Goal: Book appointment/travel/reservation

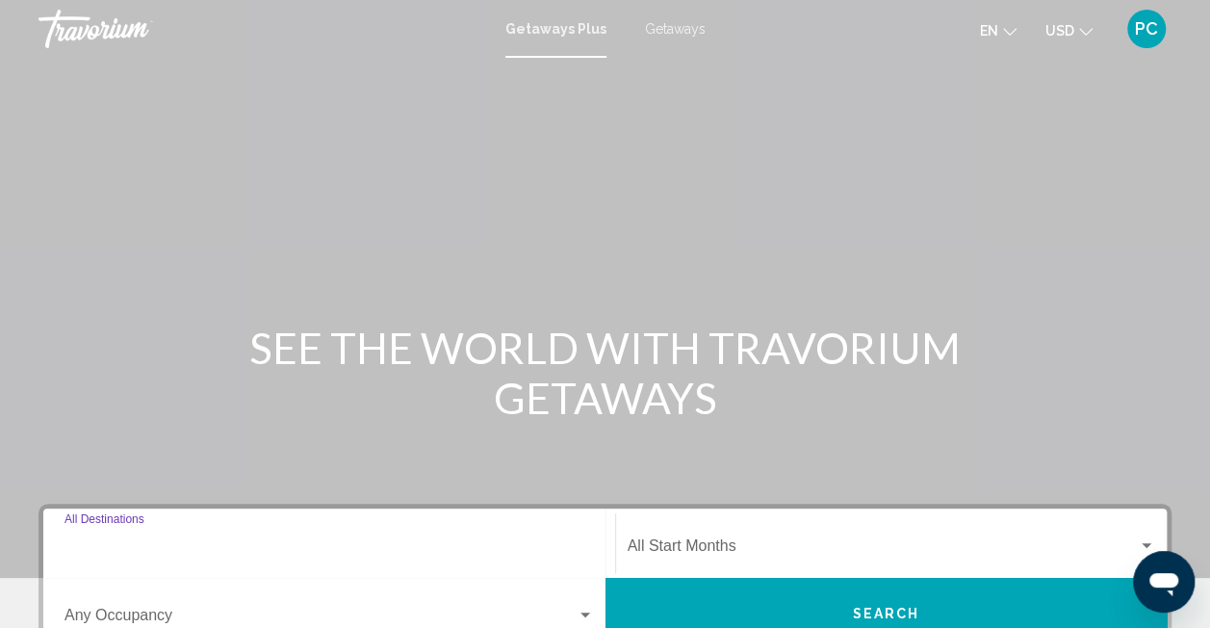
click at [333, 541] on input "Destination All Destinations" at bounding box center [328, 549] width 529 height 17
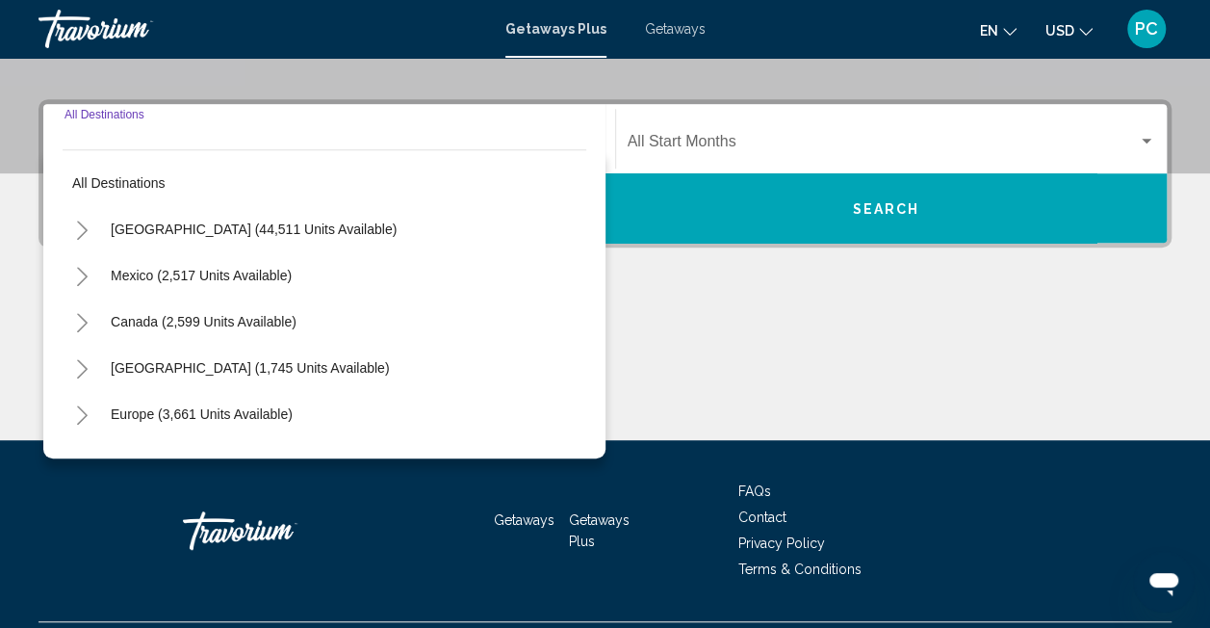
scroll to position [441, 0]
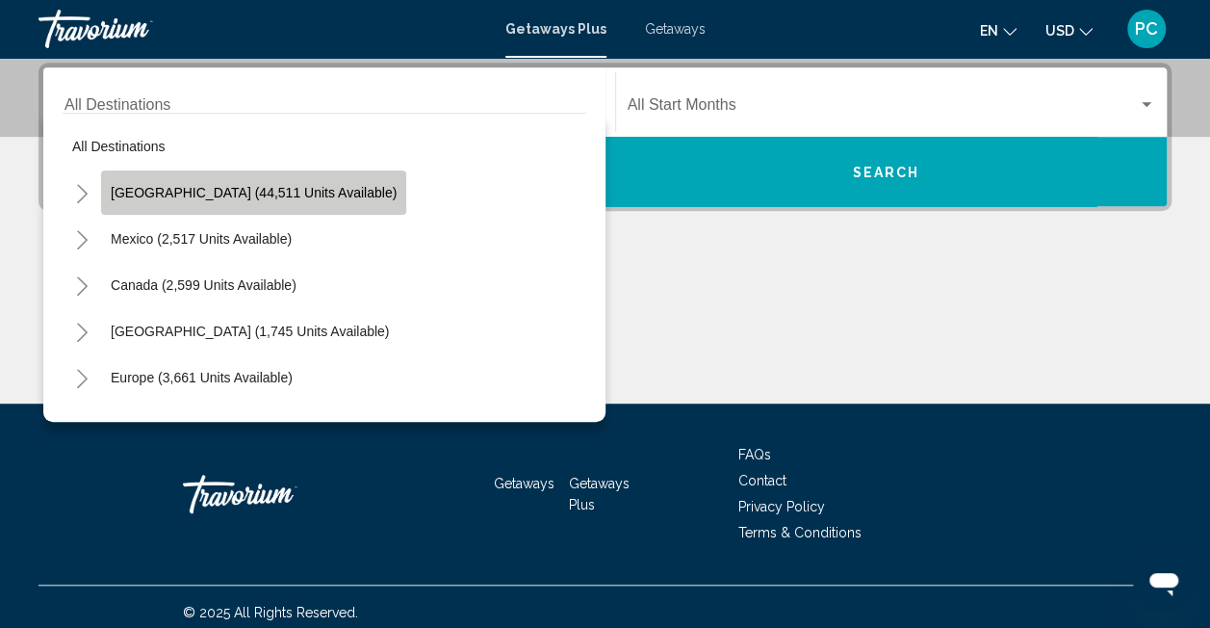
click at [295, 192] on span "United States (44,511 units available)" at bounding box center [254, 192] width 286 height 15
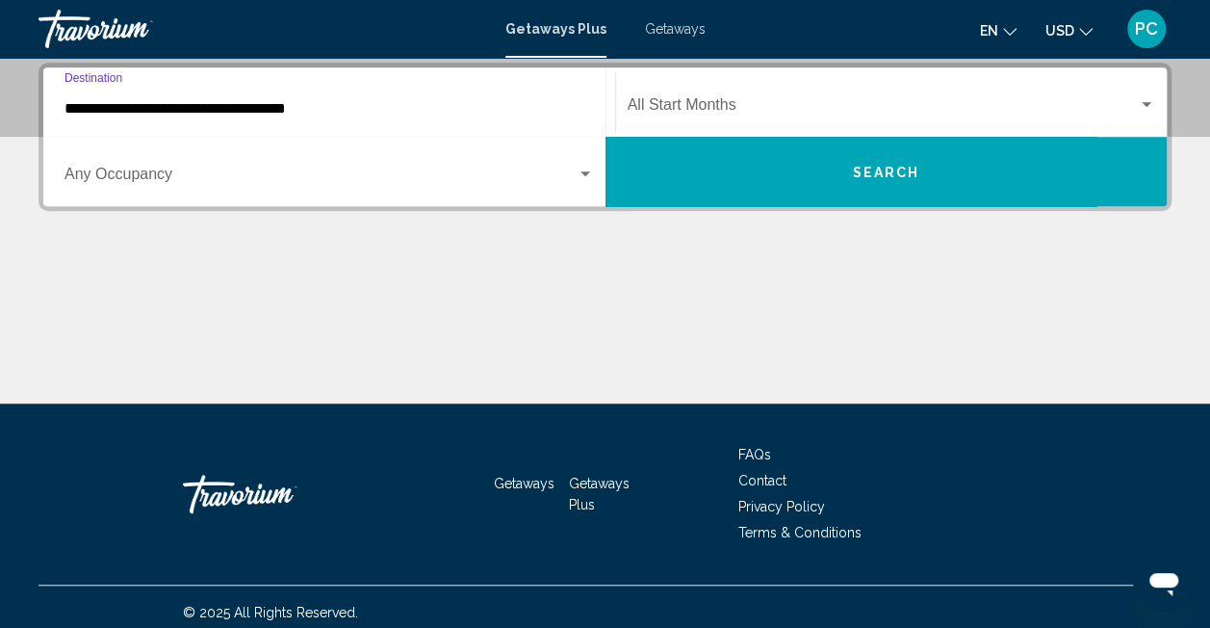
click at [421, 106] on input "**********" at bounding box center [328, 108] width 529 height 17
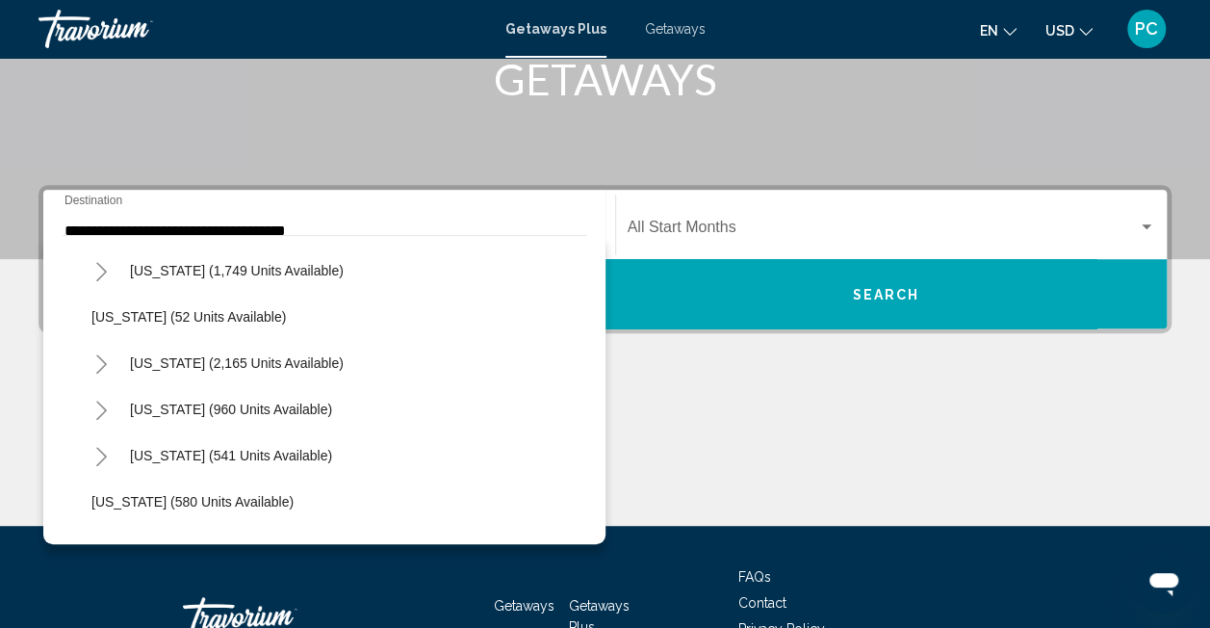
scroll to position [1483, 0]
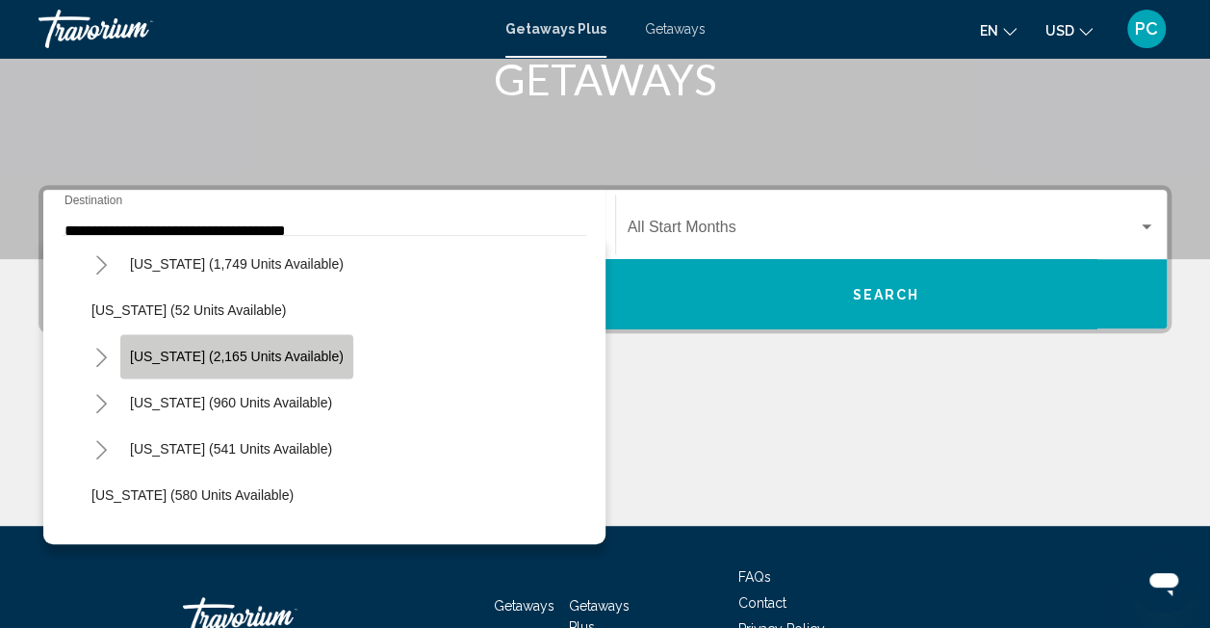
click at [353, 358] on button "South Carolina (2,165 units available)" at bounding box center [236, 356] width 233 height 44
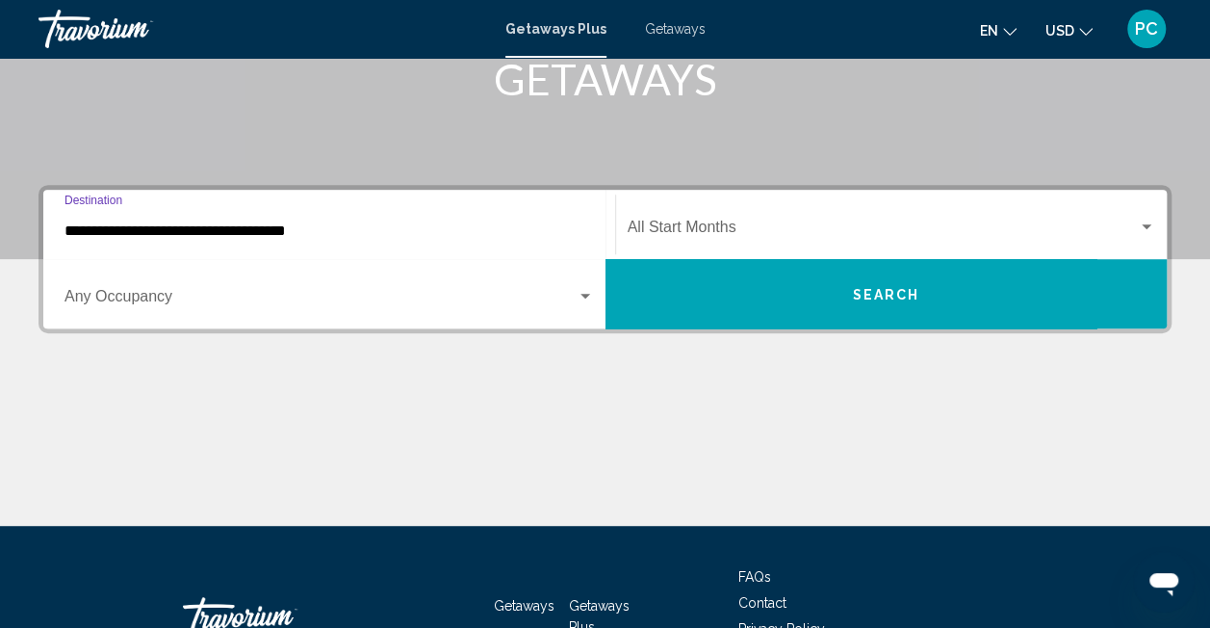
scroll to position [441, 0]
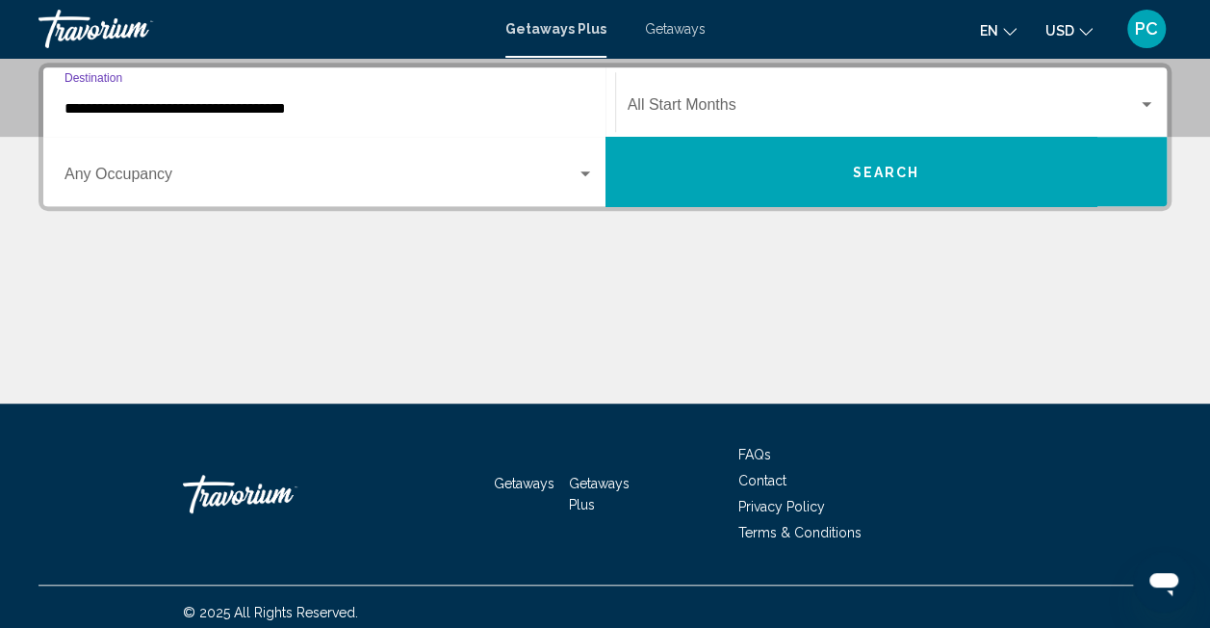
click at [437, 114] on input "**********" at bounding box center [328, 108] width 529 height 17
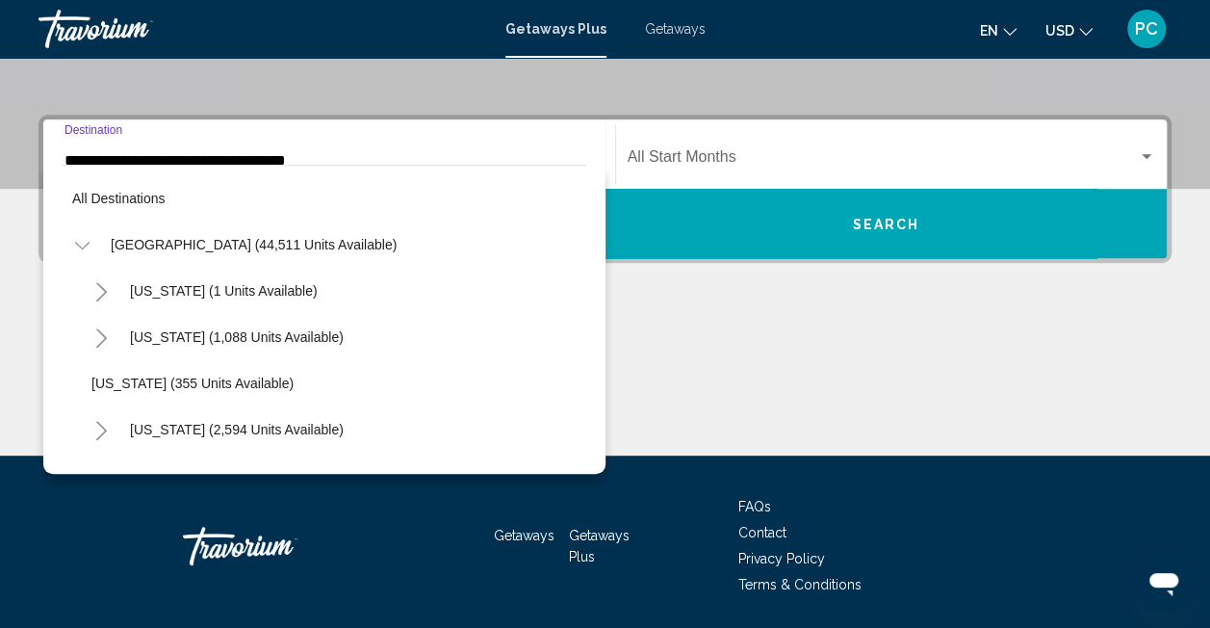
scroll to position [1455, 0]
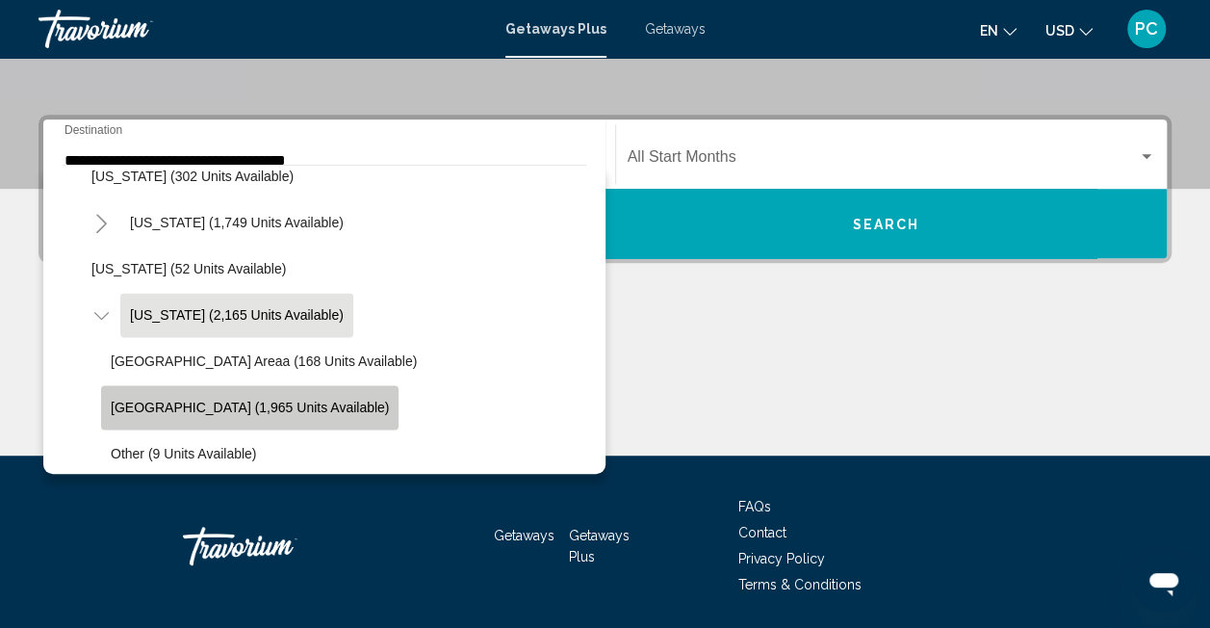
click at [266, 400] on span "Myrtle Beach Area (1,965 units available)" at bounding box center [250, 407] width 278 height 15
type input "**********"
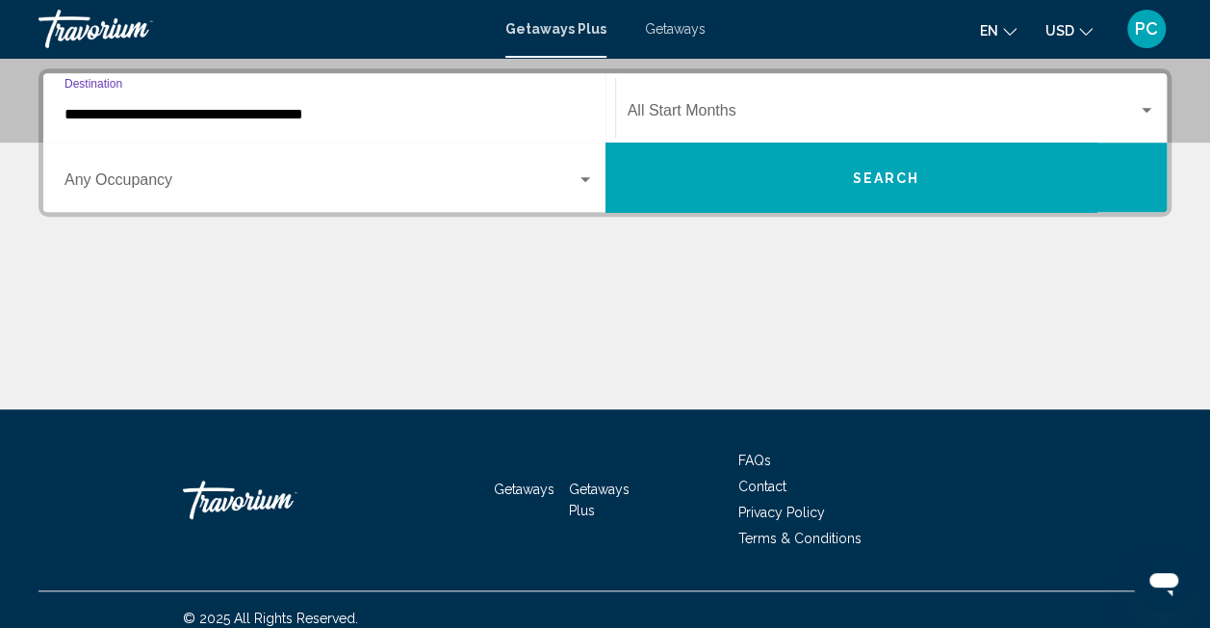
scroll to position [441, 0]
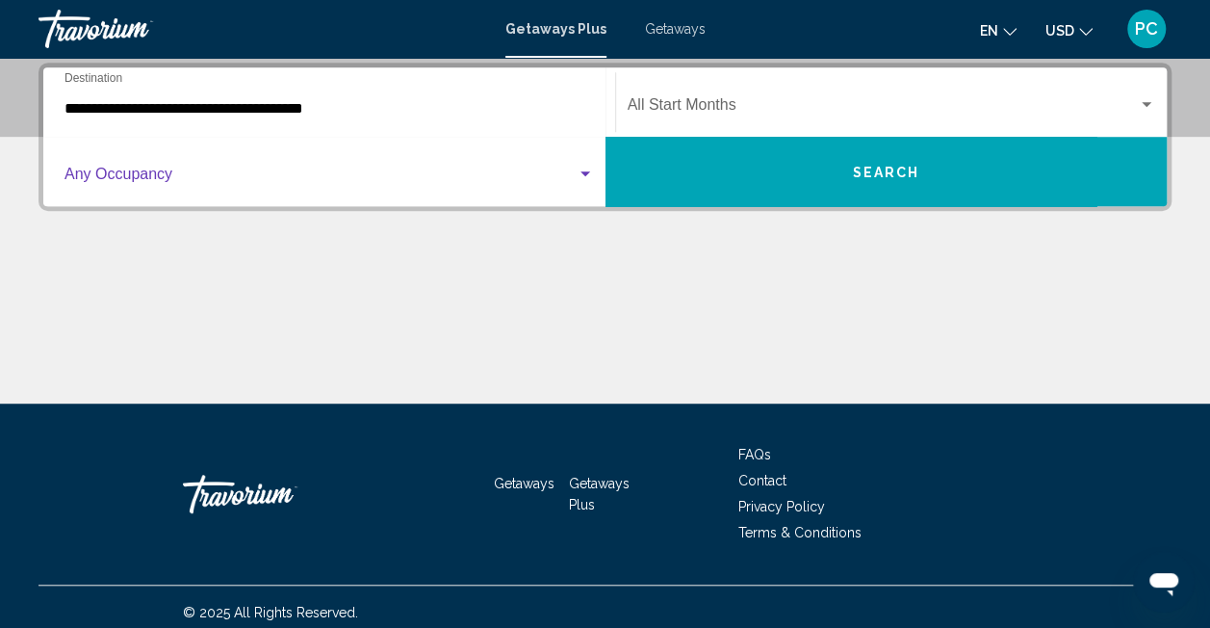
click at [307, 171] on span "Search widget" at bounding box center [320, 177] width 512 height 17
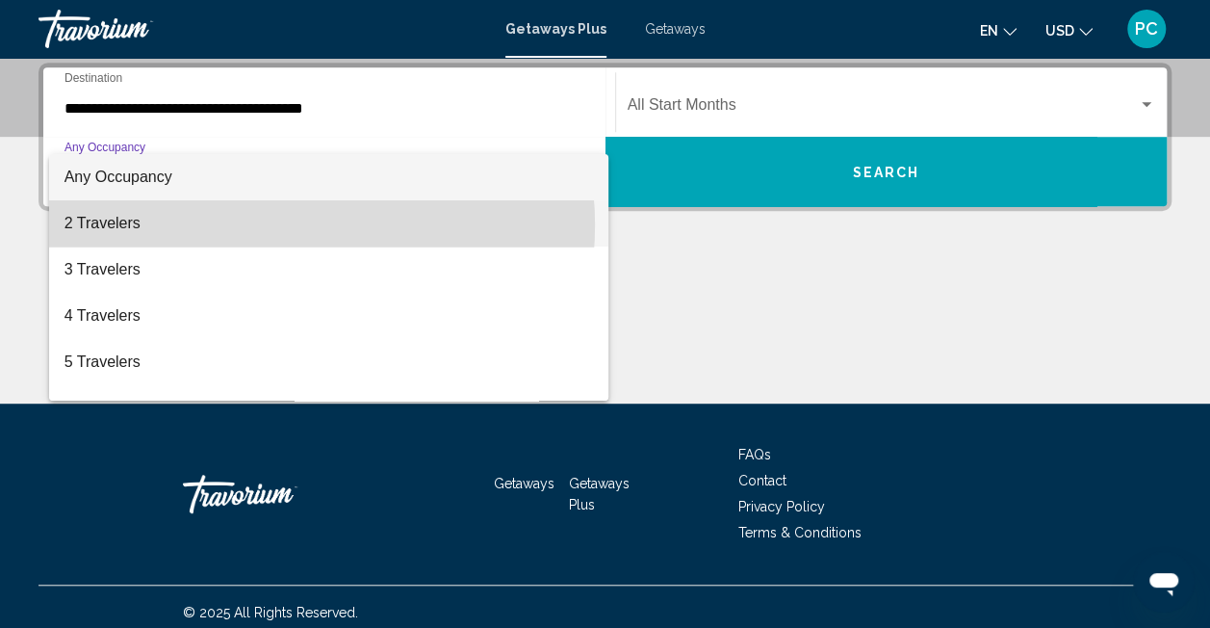
click at [271, 225] on span "2 Travelers" at bounding box center [328, 223] width 529 height 46
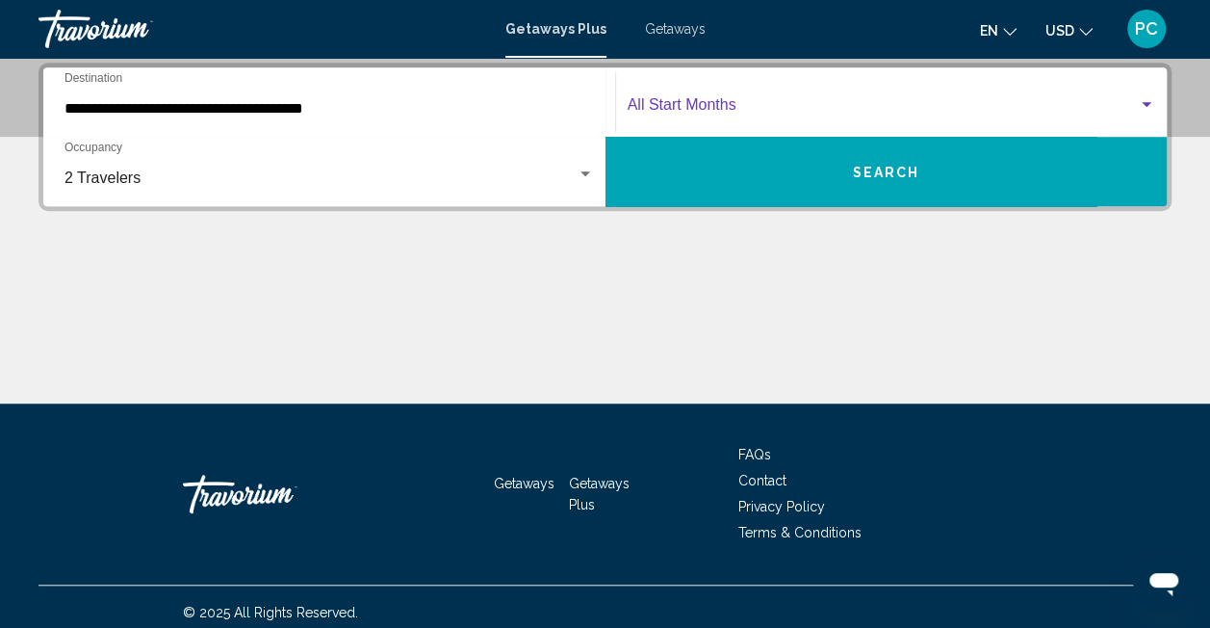
click at [870, 112] on span "Search widget" at bounding box center [883, 108] width 511 height 17
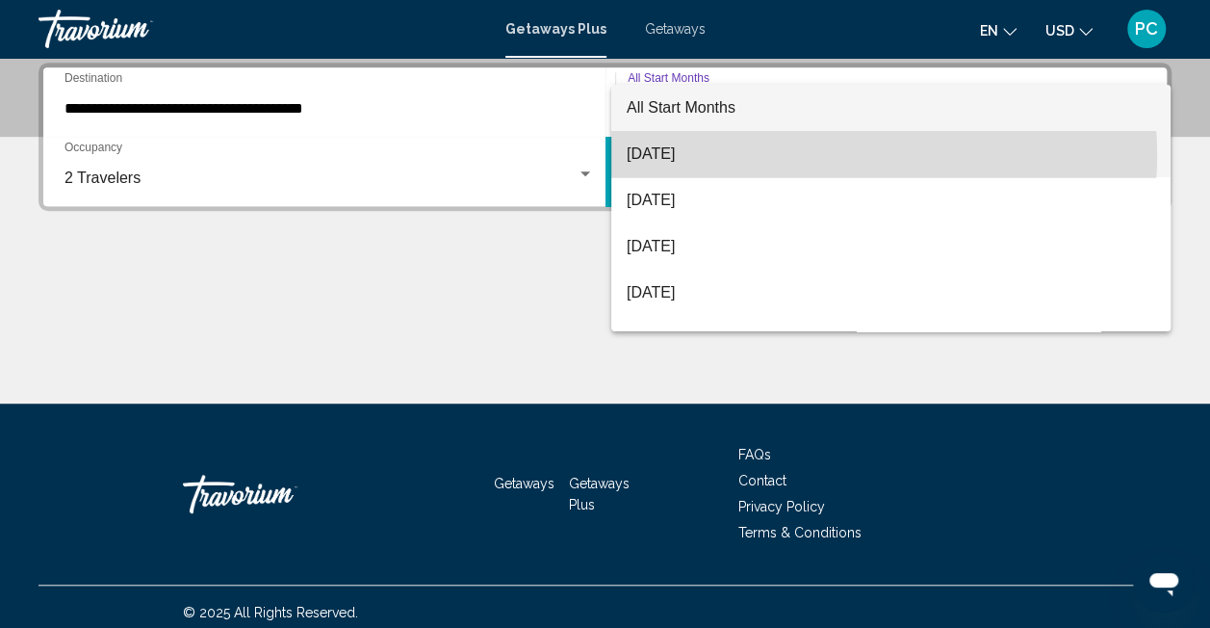
click at [812, 154] on span "August 2025" at bounding box center [891, 154] width 528 height 46
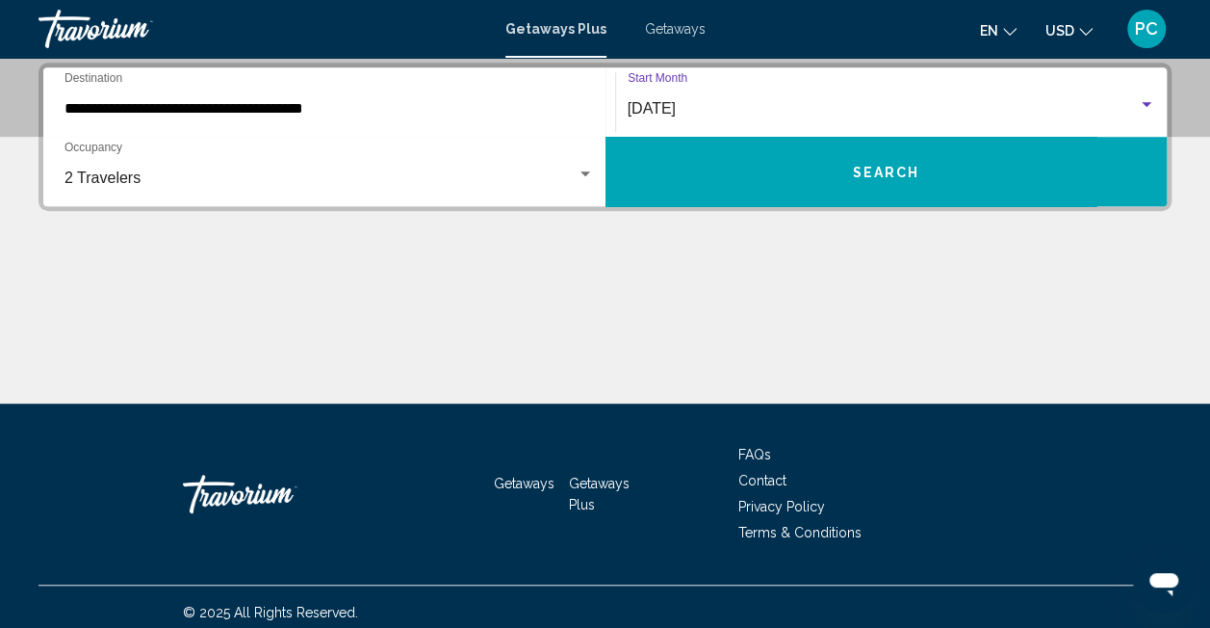
click at [890, 173] on span "Search" at bounding box center [885, 172] width 67 height 15
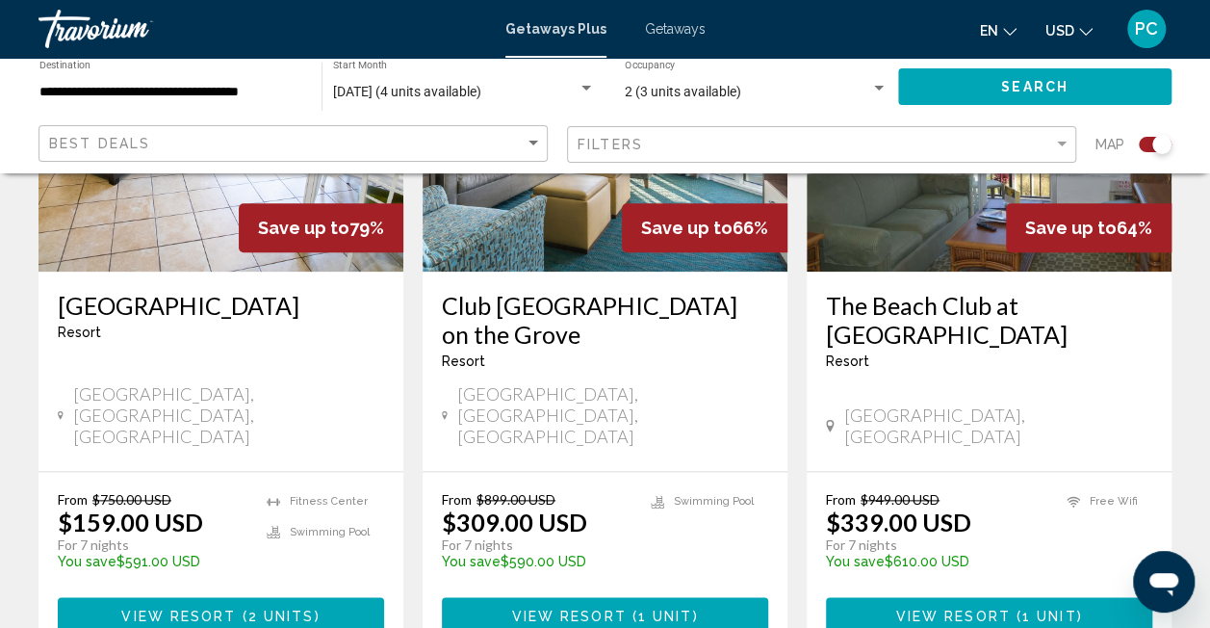
scroll to position [887, 0]
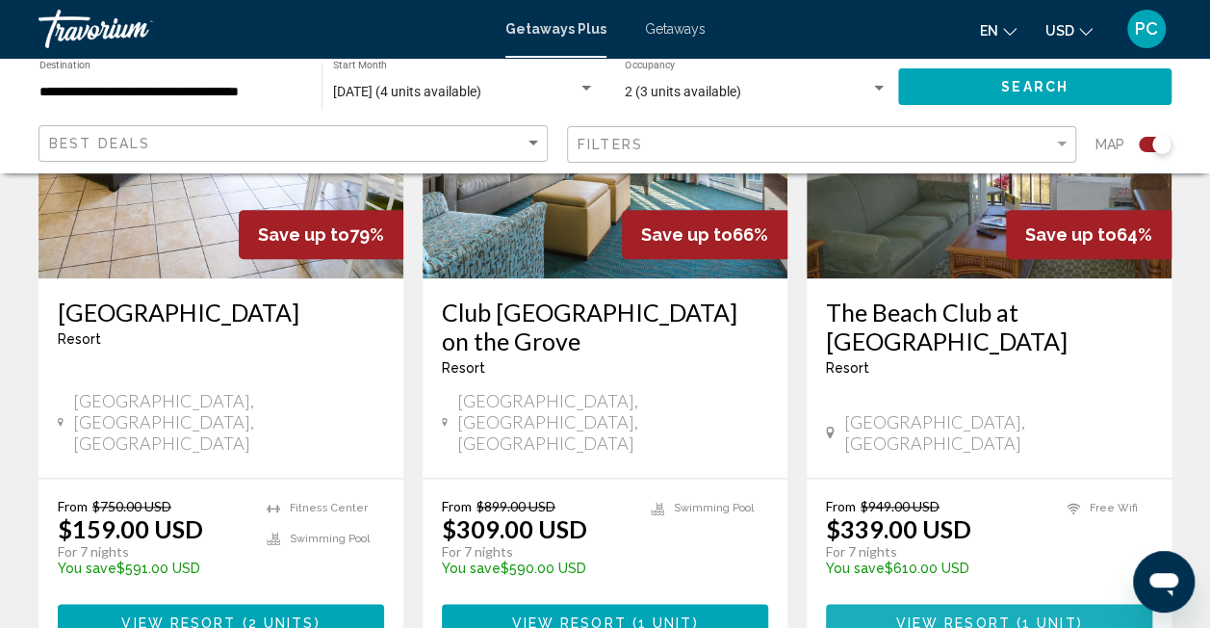
click at [955, 614] on span "View Resort" at bounding box center [952, 621] width 115 height 15
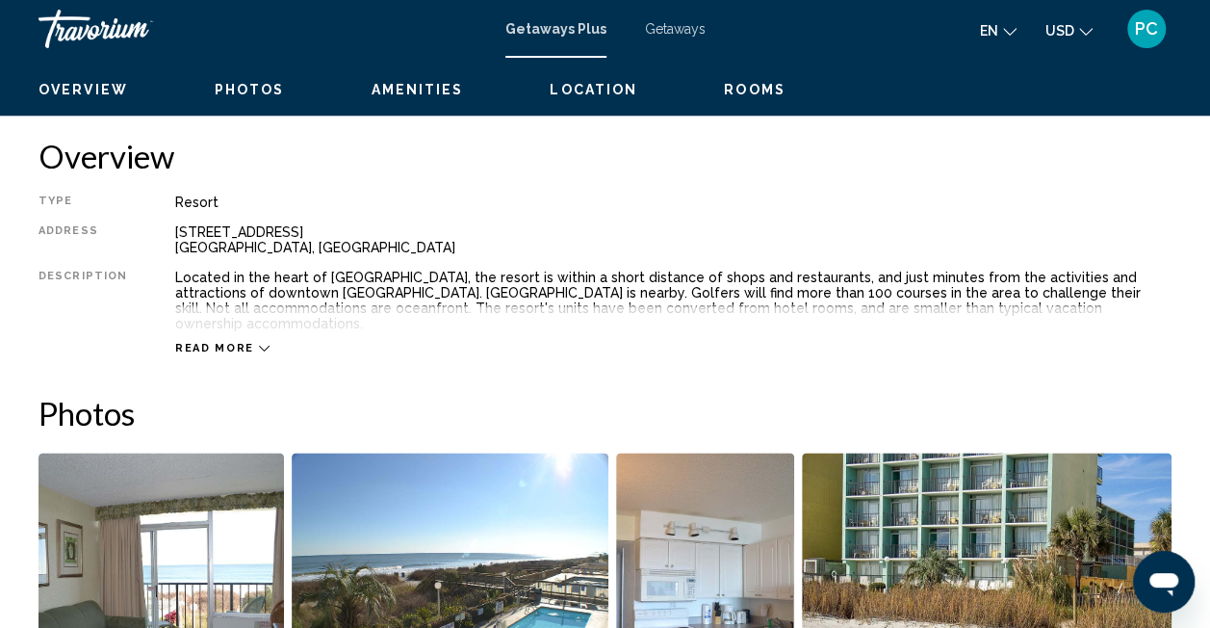
scroll to position [832, 0]
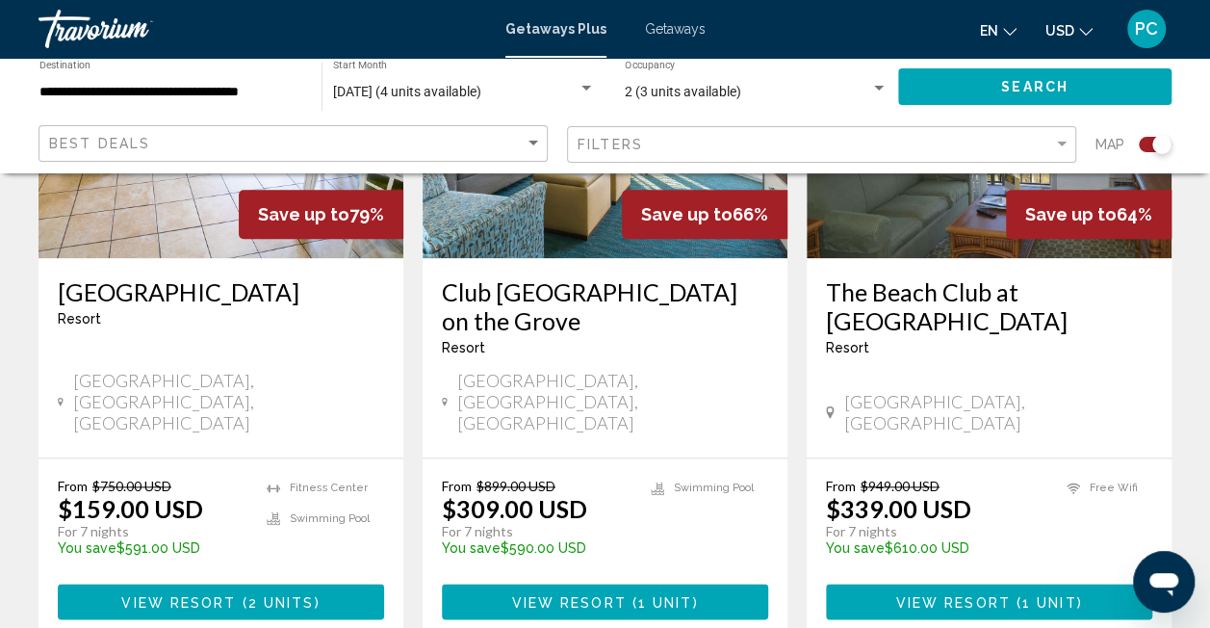
scroll to position [909, 0]
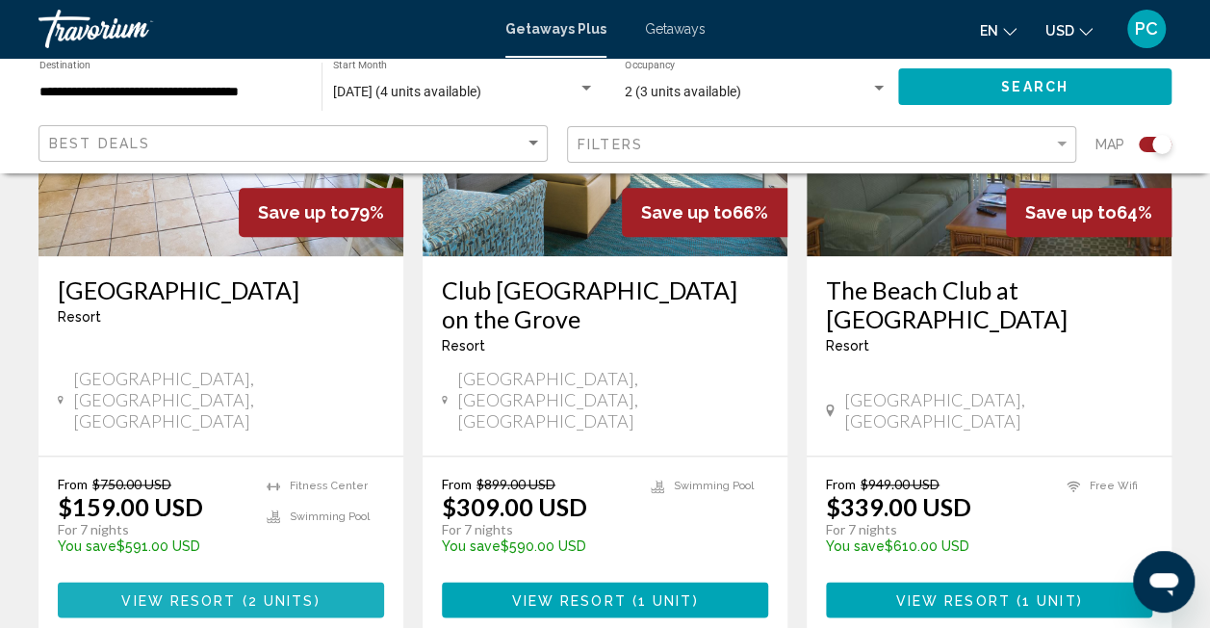
click at [283, 592] on span "2 units" at bounding box center [281, 599] width 66 height 15
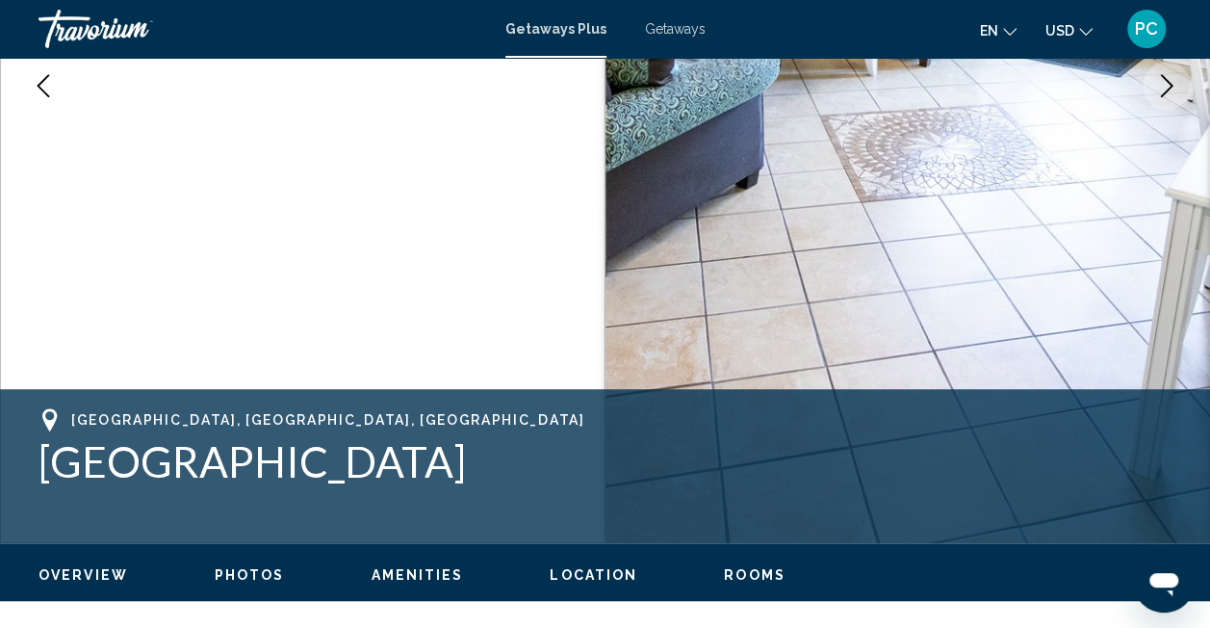
scroll to position [266, 0]
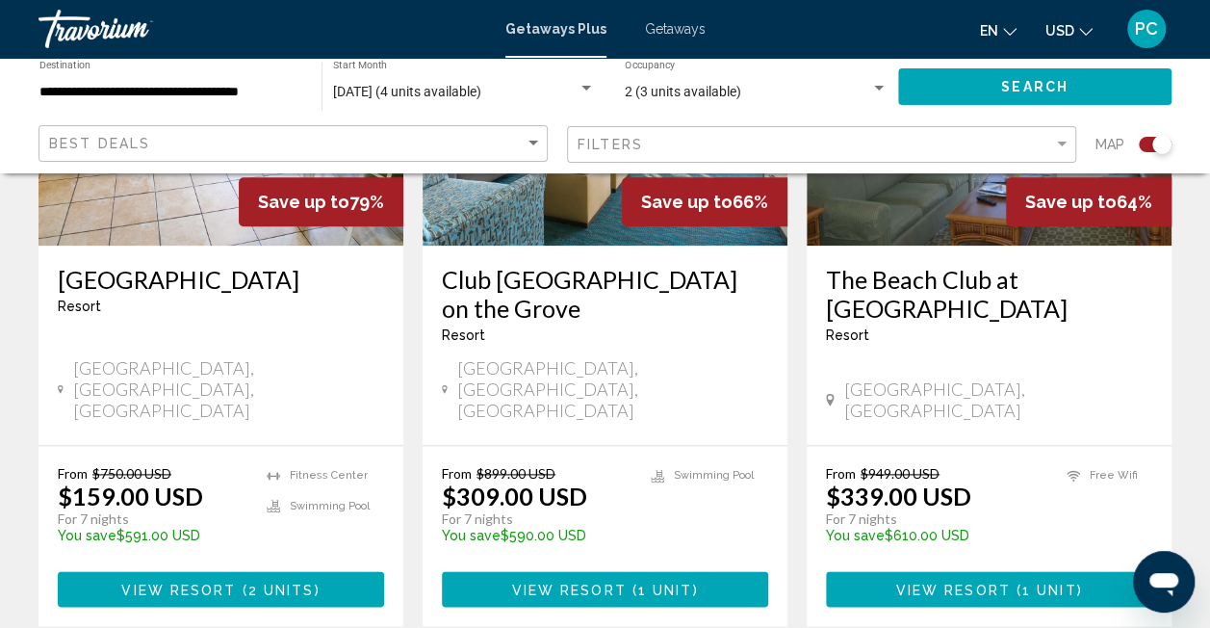
scroll to position [889, 0]
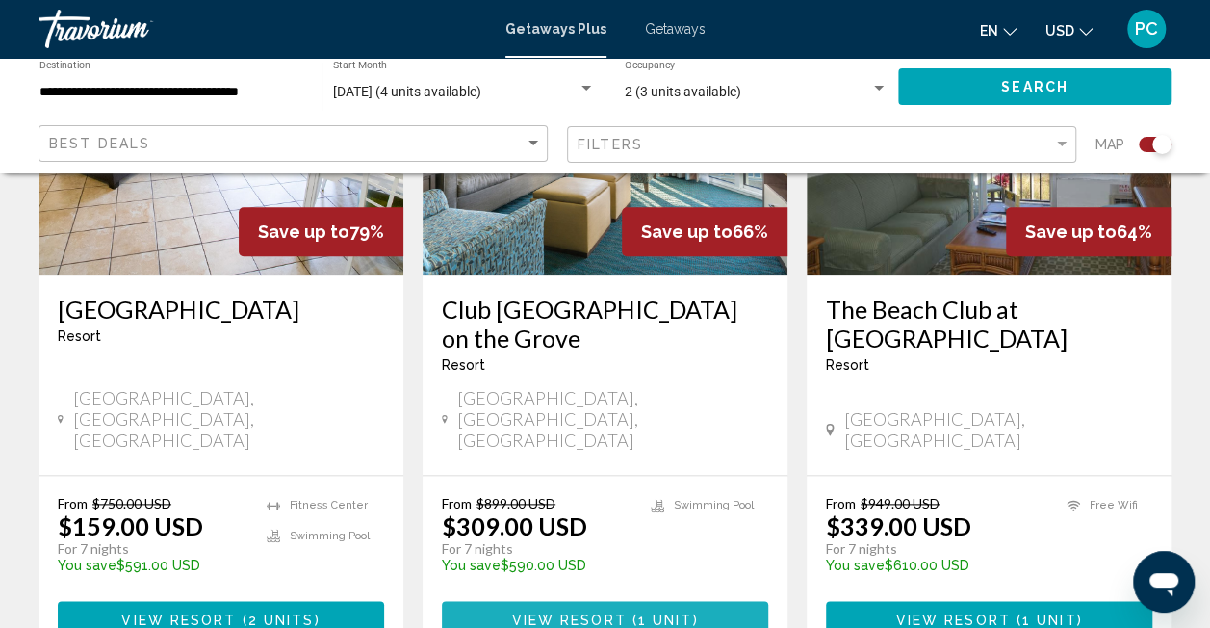
click at [607, 611] on span "View Resort" at bounding box center [568, 618] width 115 height 15
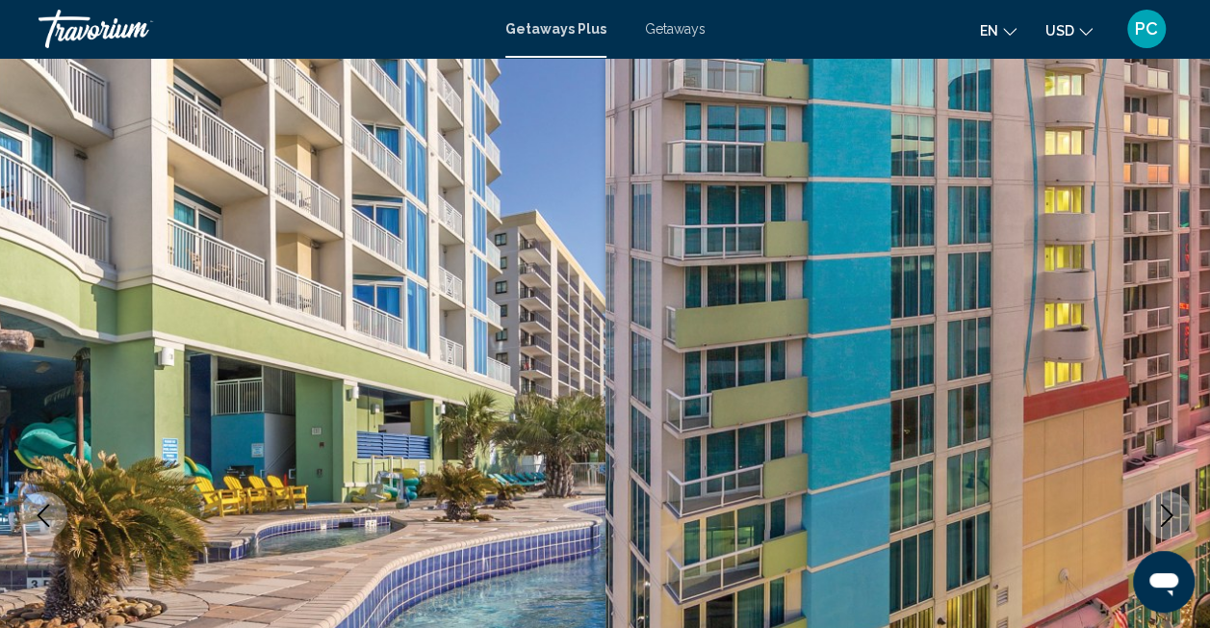
click at [578, 29] on span "Getaways Plus" at bounding box center [555, 28] width 101 height 15
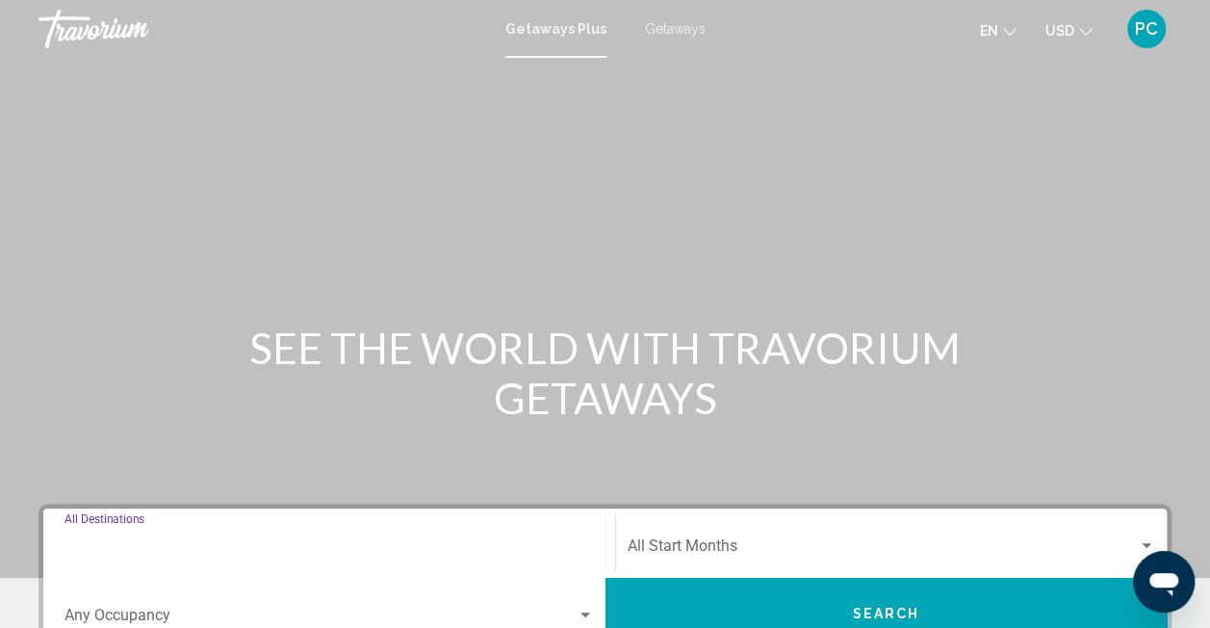
click at [510, 541] on input "Destination All Destinations" at bounding box center [328, 549] width 529 height 17
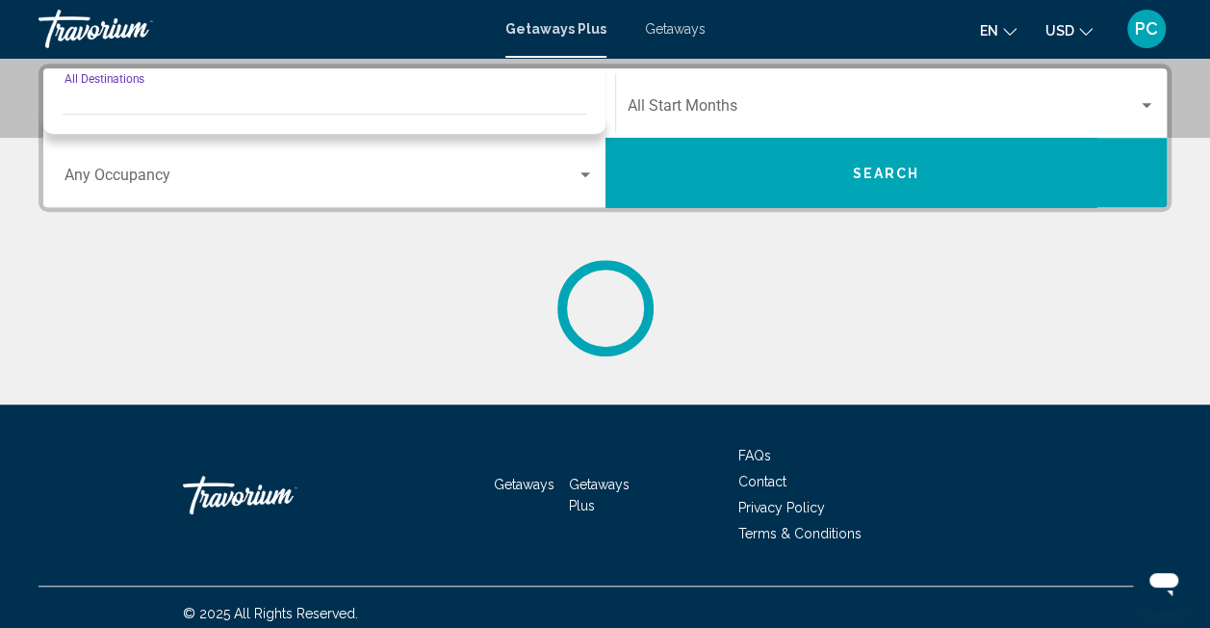
scroll to position [441, 0]
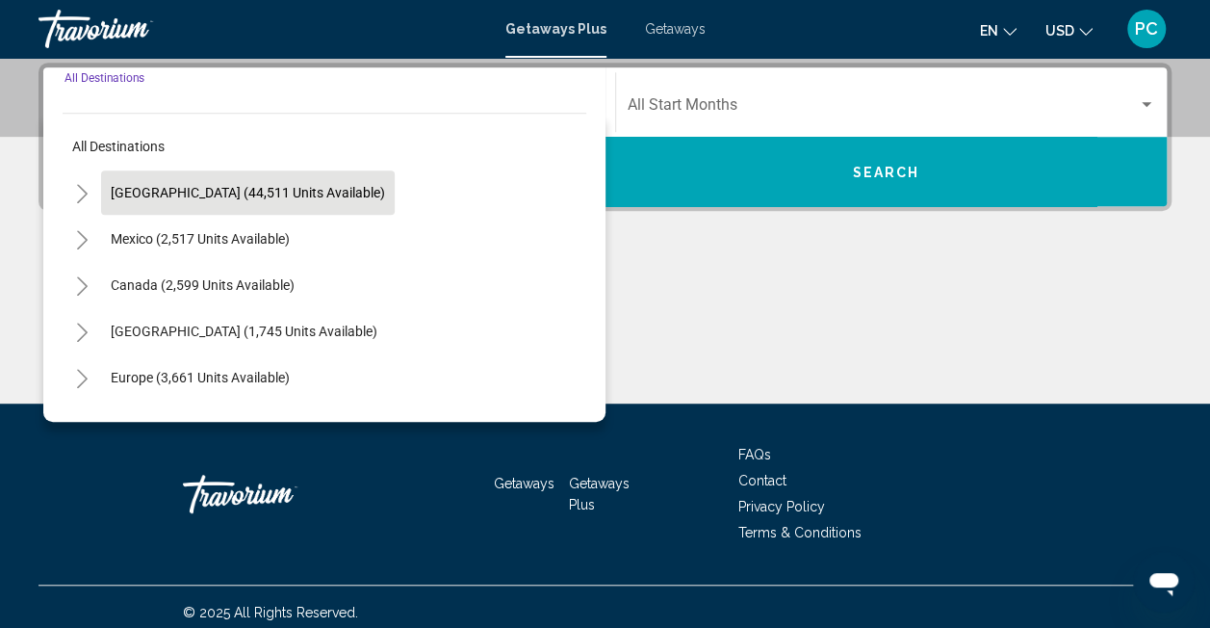
click at [216, 188] on span "United States (44,511 units available)" at bounding box center [248, 192] width 274 height 15
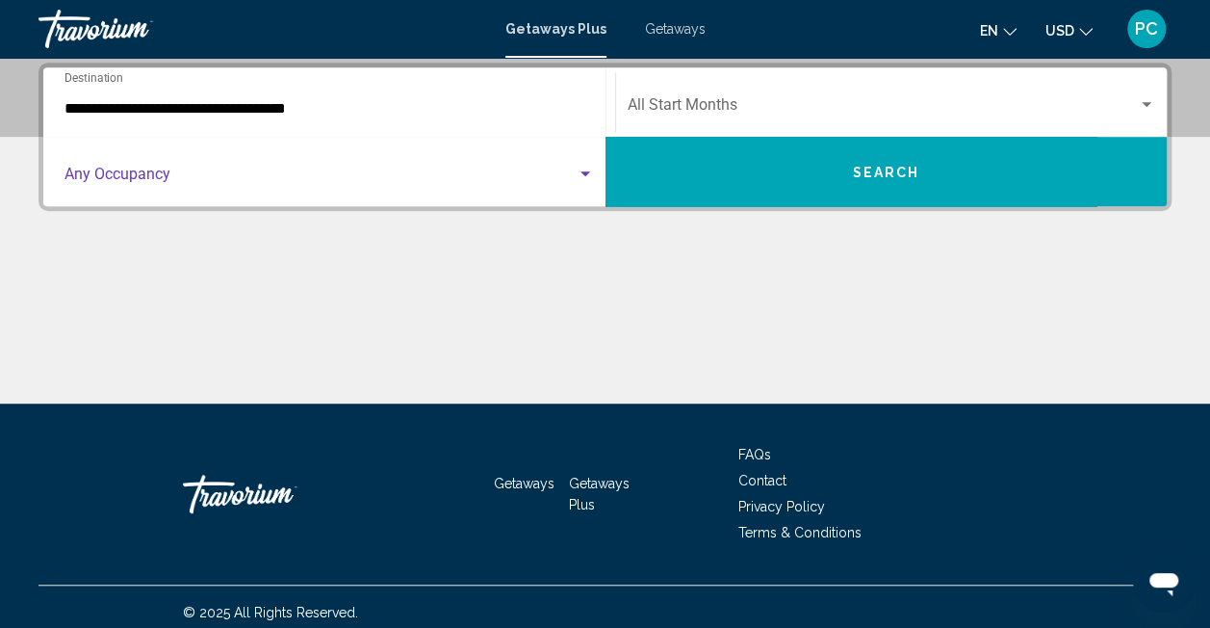
click at [590, 168] on div "Search widget" at bounding box center [585, 174] width 17 height 15
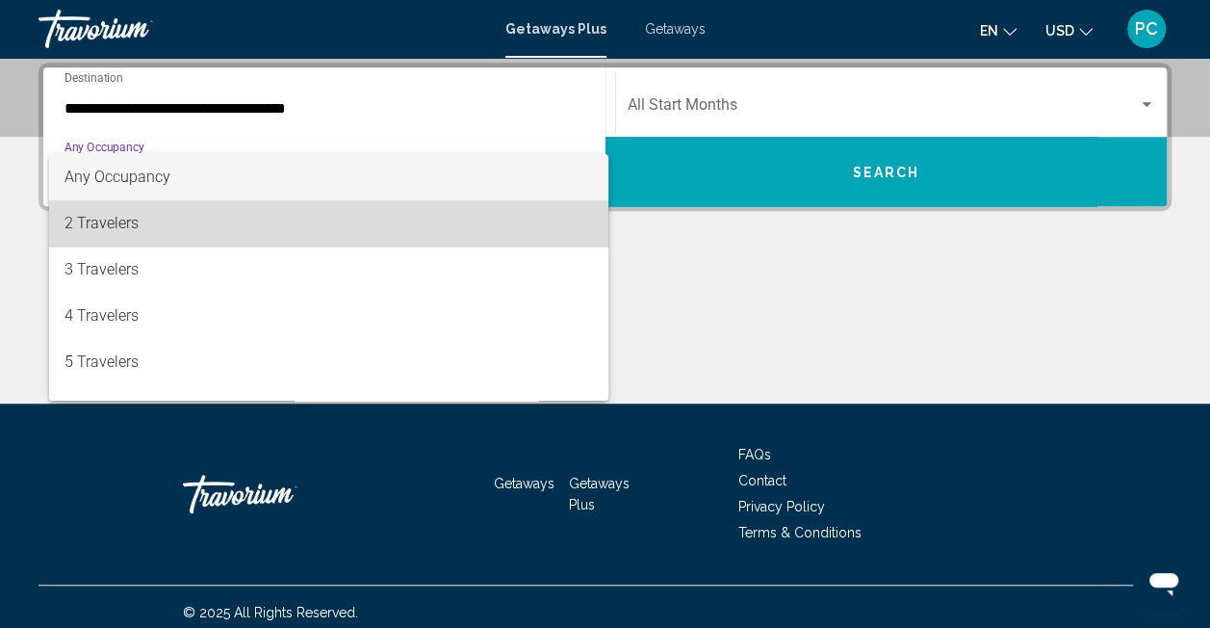
click at [482, 243] on span "2 Travelers" at bounding box center [328, 223] width 529 height 46
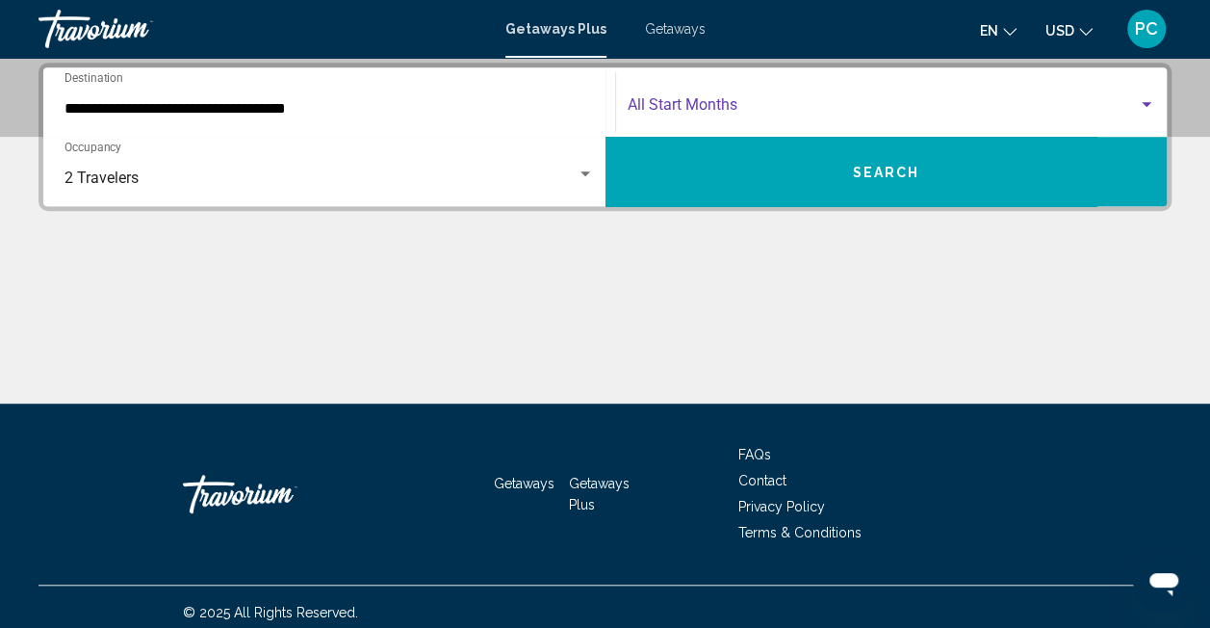
click at [901, 111] on span "Search widget" at bounding box center [883, 108] width 511 height 17
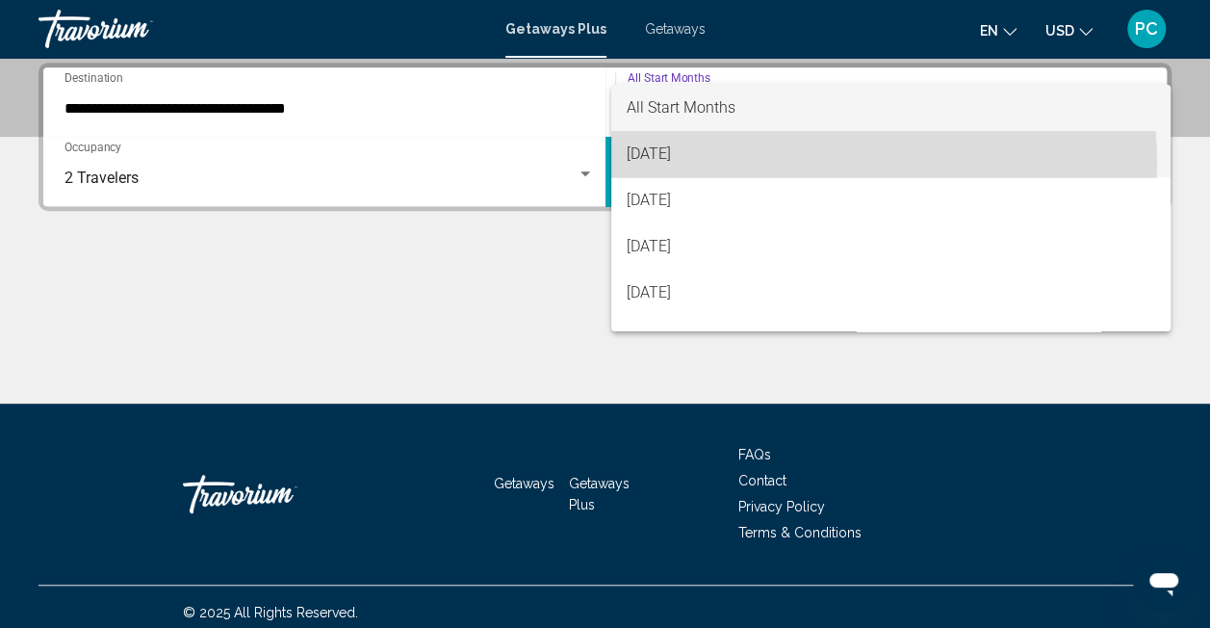
click at [759, 165] on span "August 2025" at bounding box center [891, 154] width 528 height 46
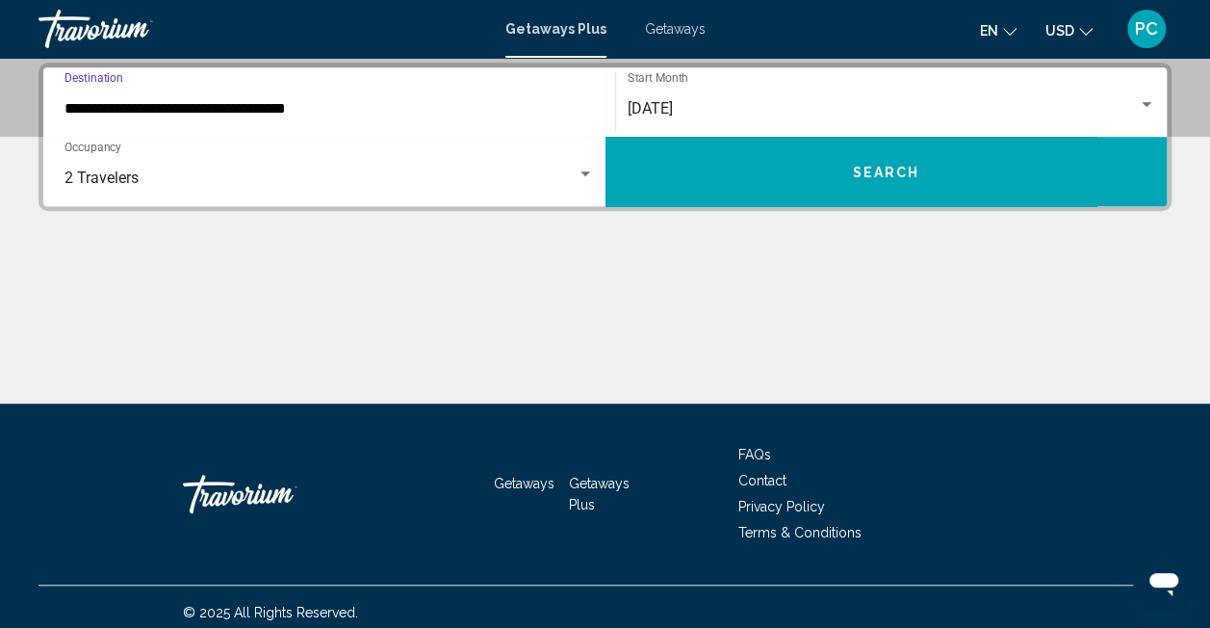
click at [333, 114] on input "**********" at bounding box center [328, 108] width 529 height 17
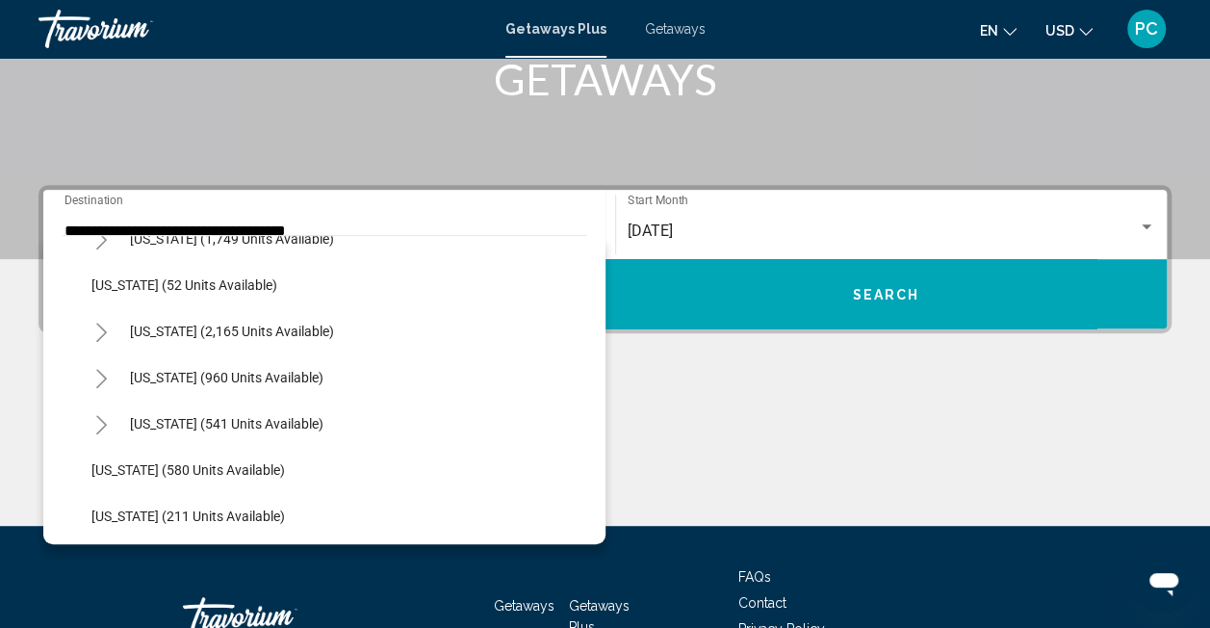
scroll to position [1528, 0]
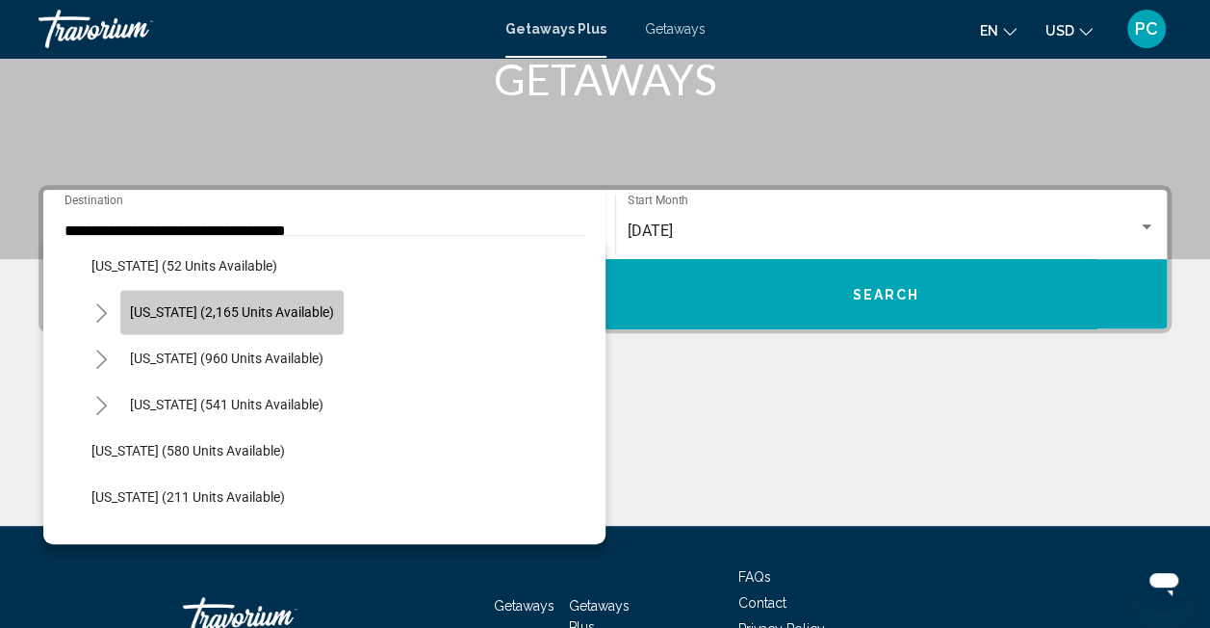
click at [334, 314] on span "South Carolina (2,165 units available)" at bounding box center [232, 311] width 204 height 15
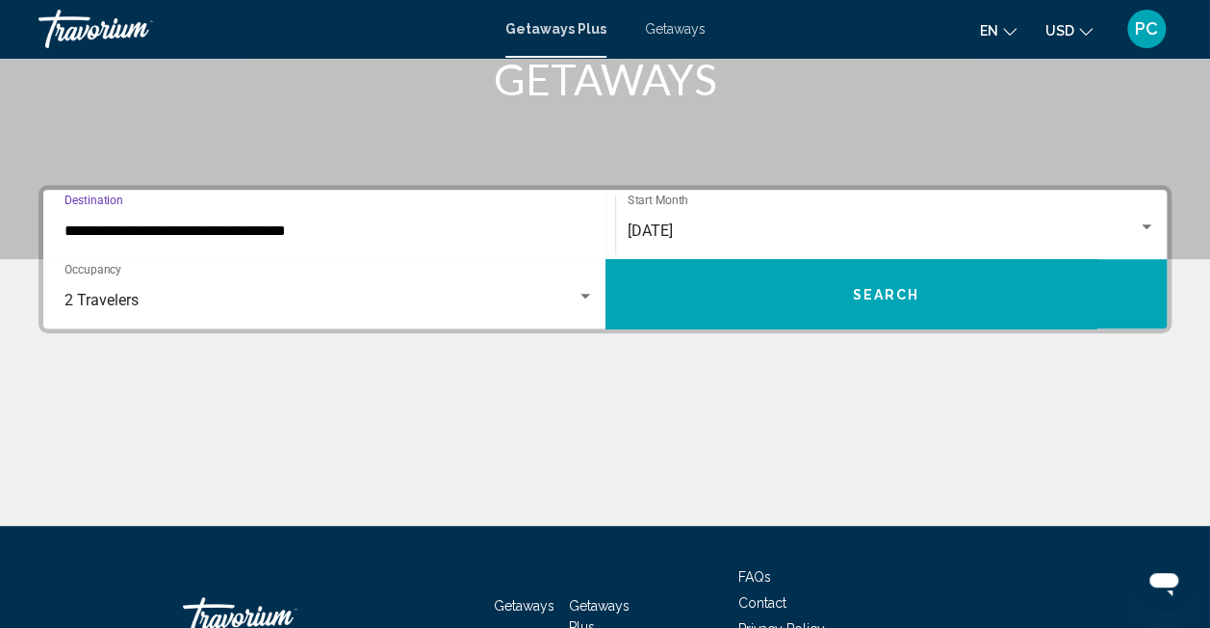
scroll to position [441, 0]
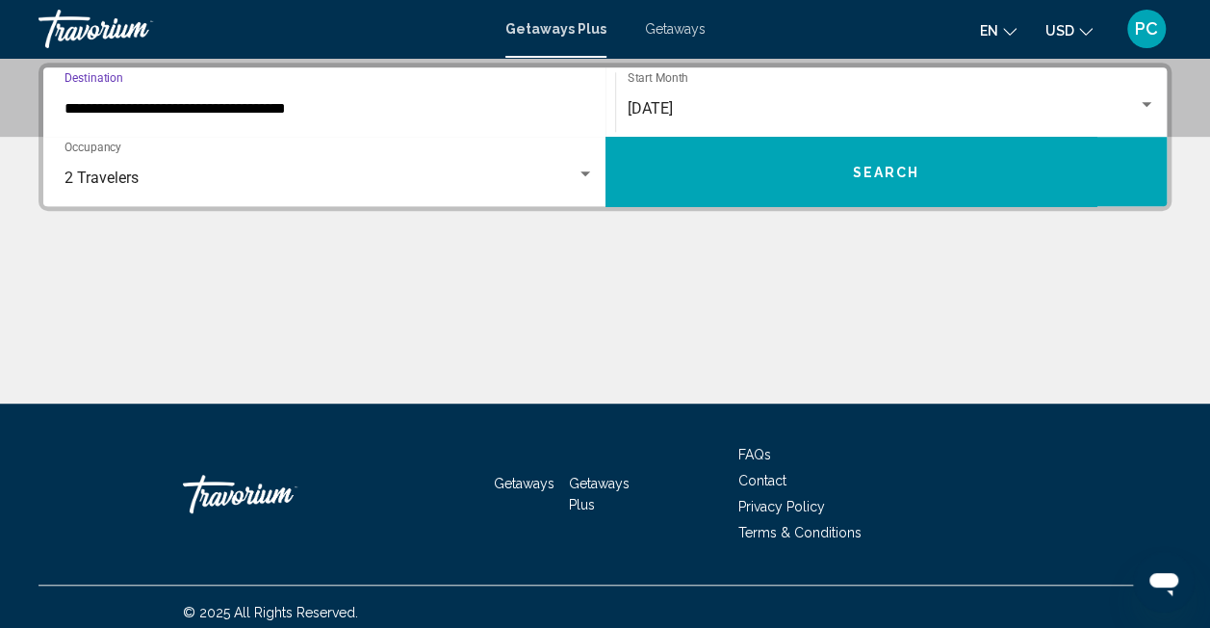
click at [546, 110] on input "**********" at bounding box center [328, 108] width 529 height 17
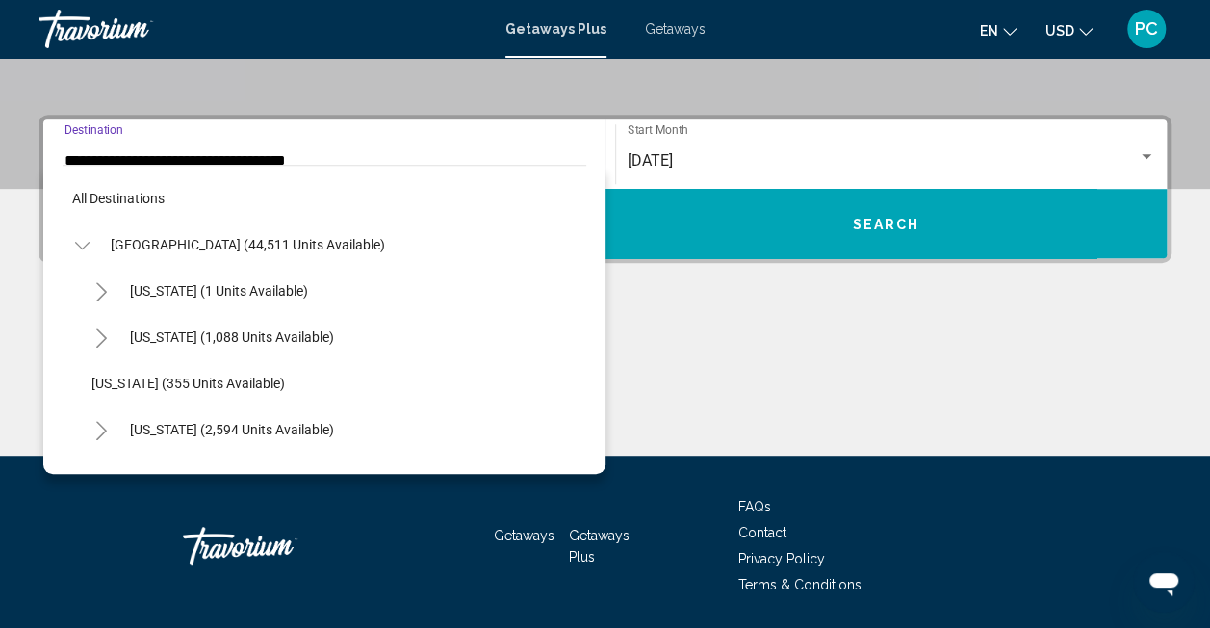
scroll to position [1455, 0]
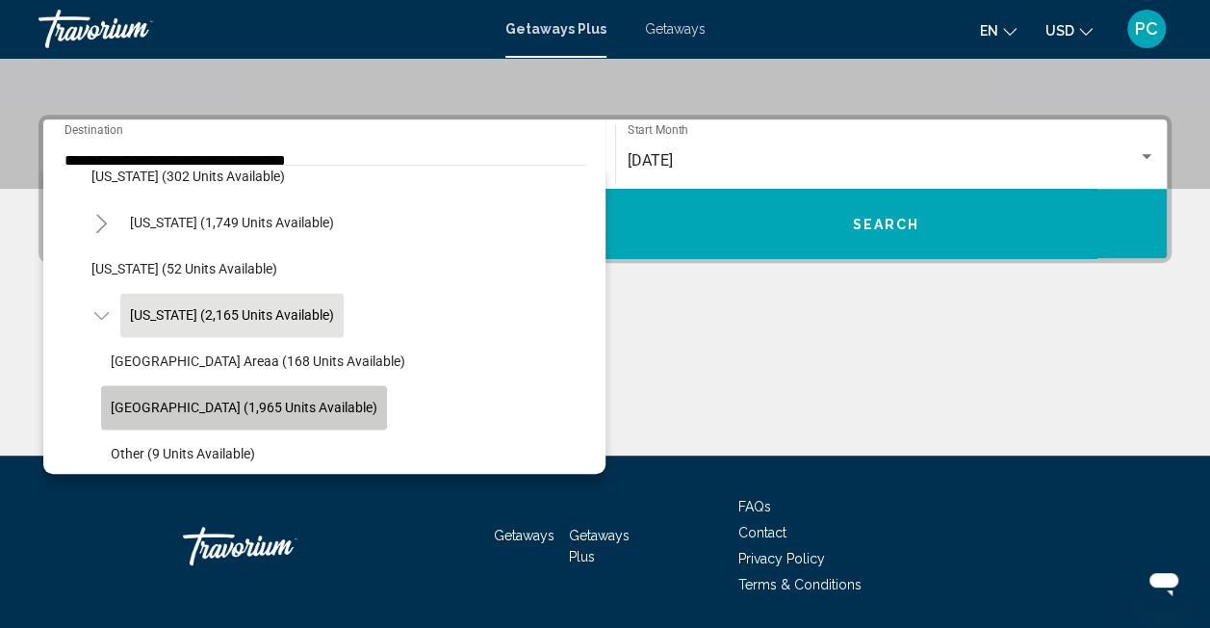
click at [295, 404] on span "Myrtle Beach Area (1,965 units available)" at bounding box center [244, 407] width 267 height 15
type input "**********"
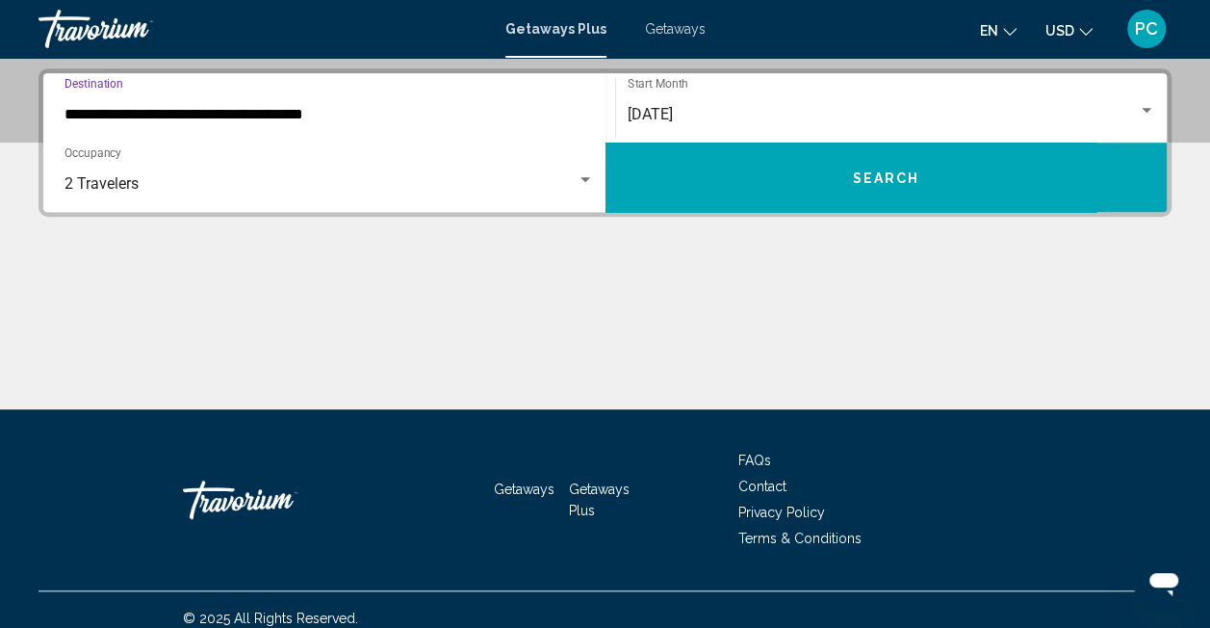
scroll to position [441, 0]
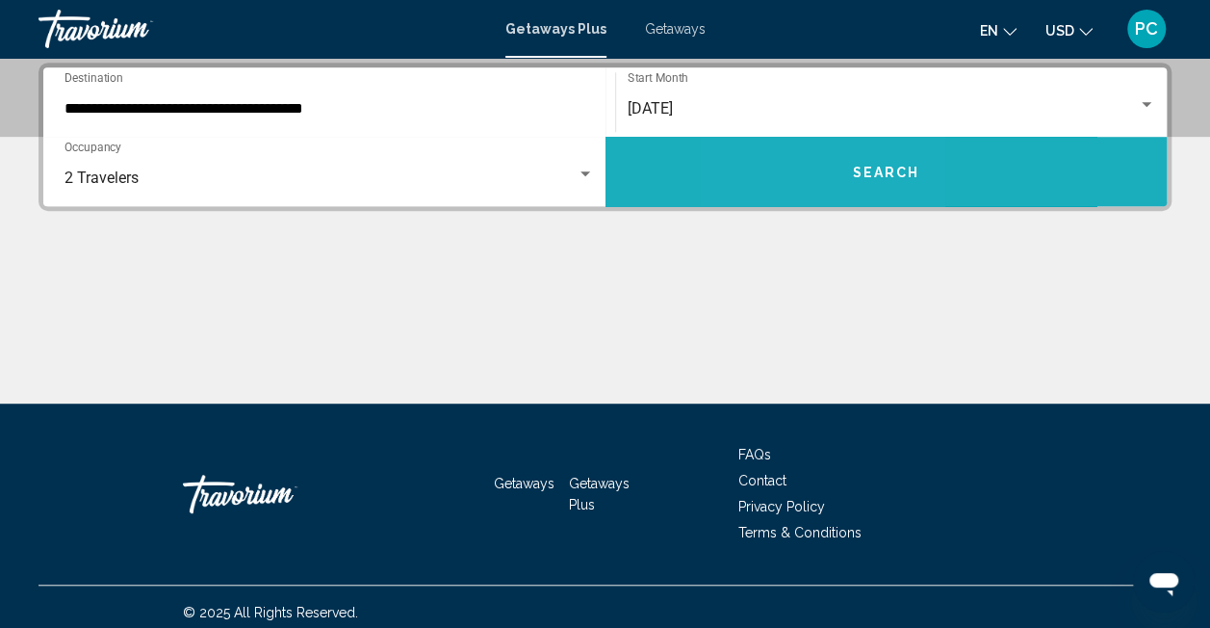
click at [812, 156] on button "Search" at bounding box center [887, 171] width 562 height 69
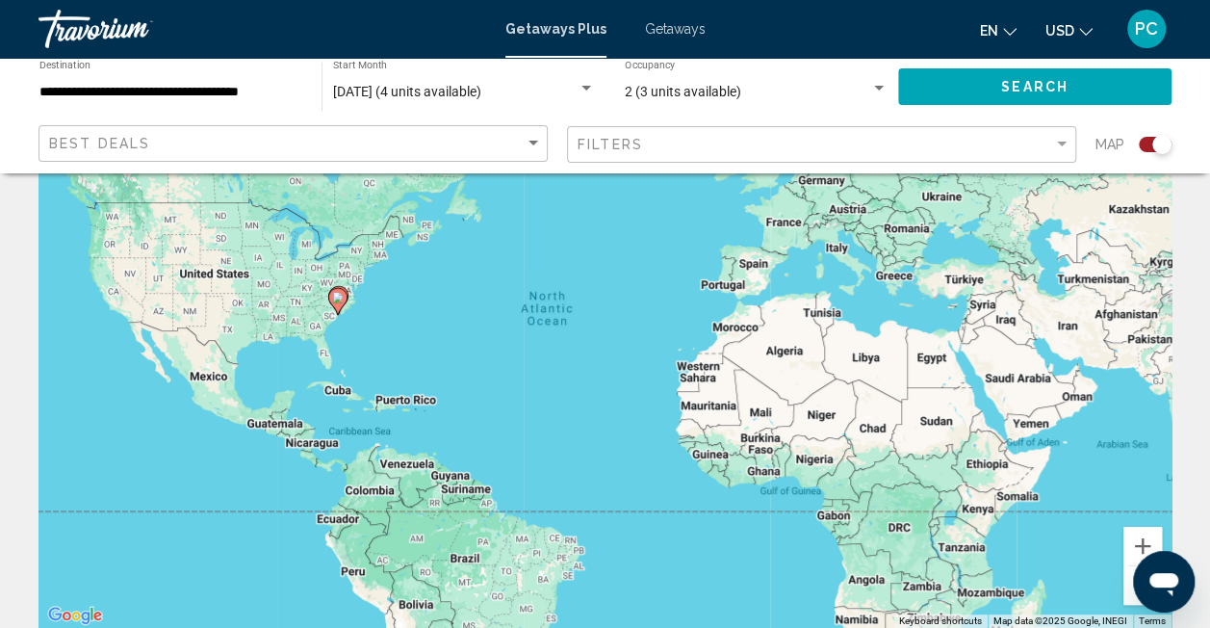
scroll to position [139, 0]
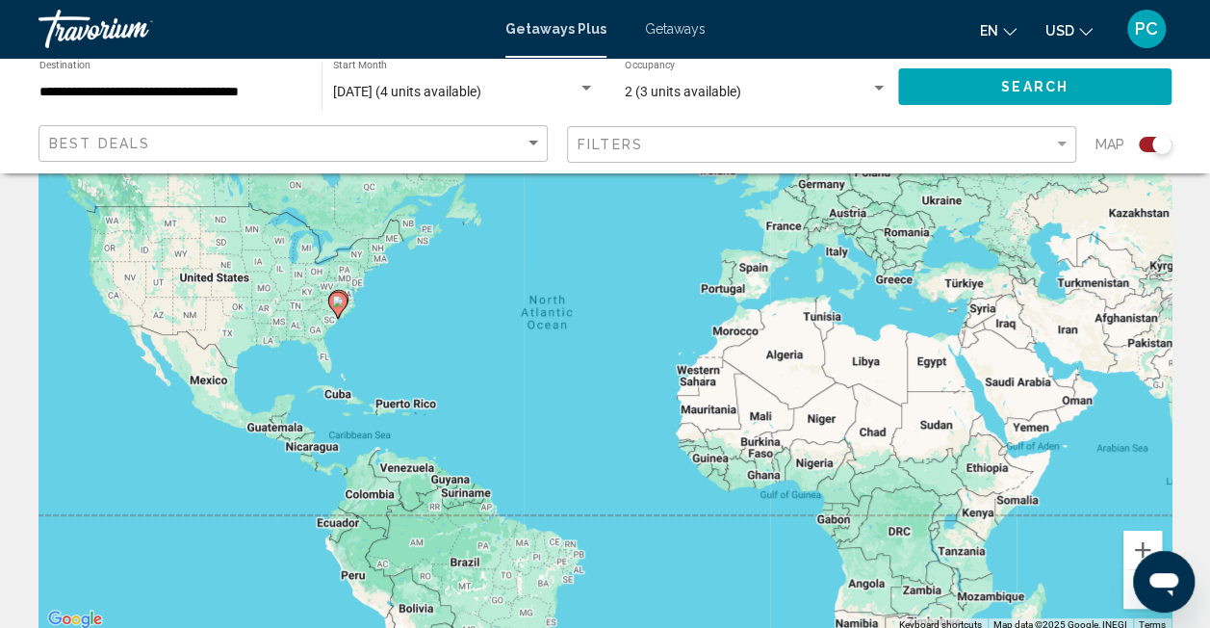
click at [529, 80] on div "August 2025 (4 units available) Start Month All Start Months" at bounding box center [464, 87] width 262 height 53
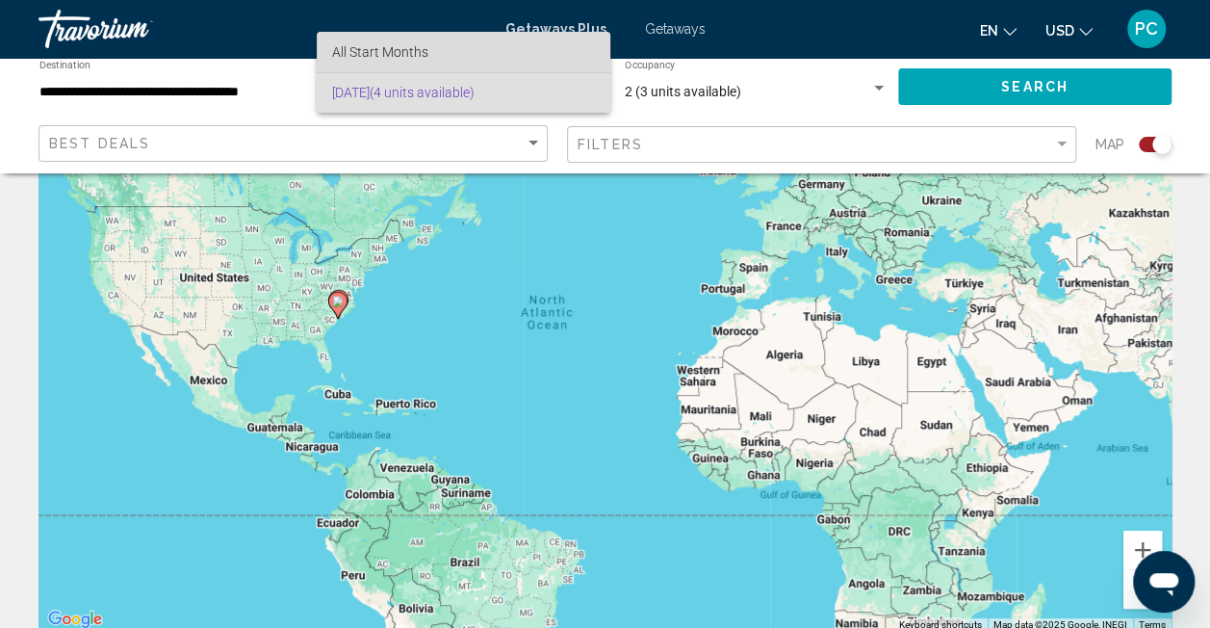
click at [489, 54] on span "All Start Months" at bounding box center [463, 52] width 263 height 40
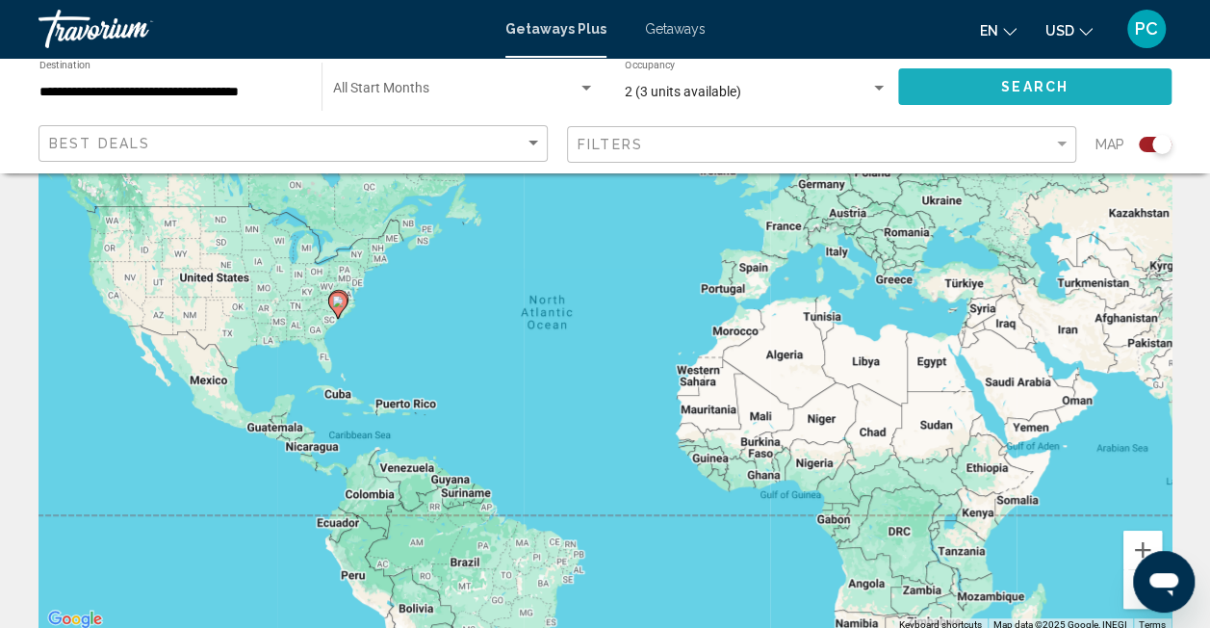
click at [1060, 90] on span "Search" at bounding box center [1034, 87] width 67 height 15
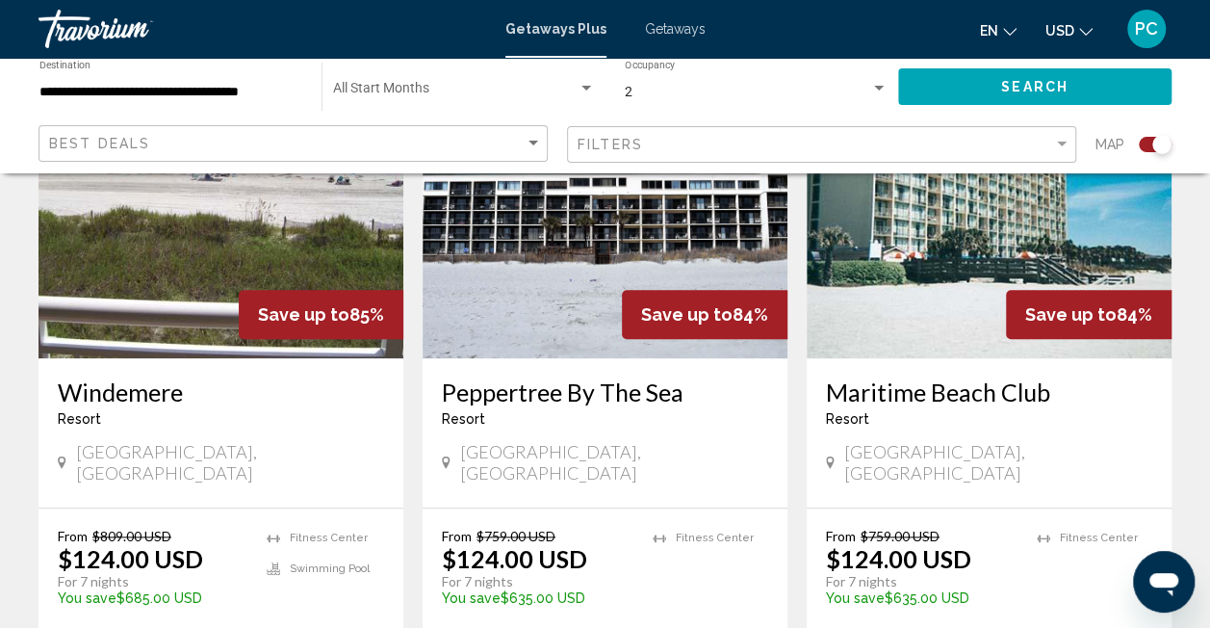
scroll to position [798, 0]
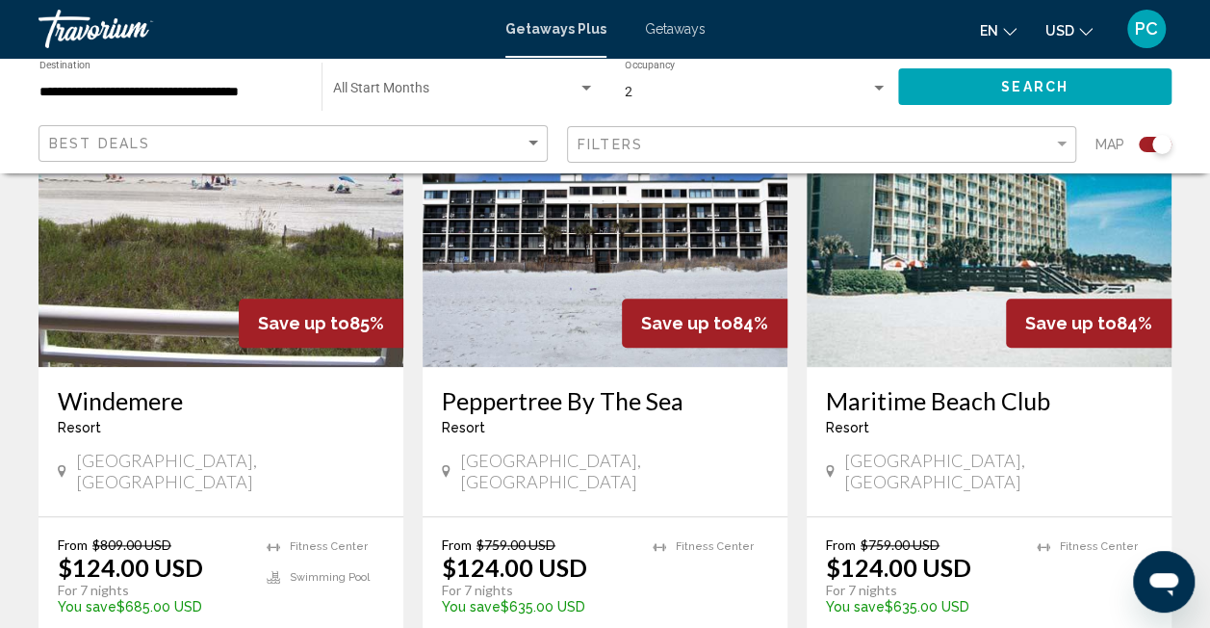
click at [563, 481] on span "North Myrtle Beach, SC, 295823203, USA" at bounding box center [614, 471] width 308 height 42
click at [595, 322] on img "Main content" at bounding box center [605, 213] width 365 height 308
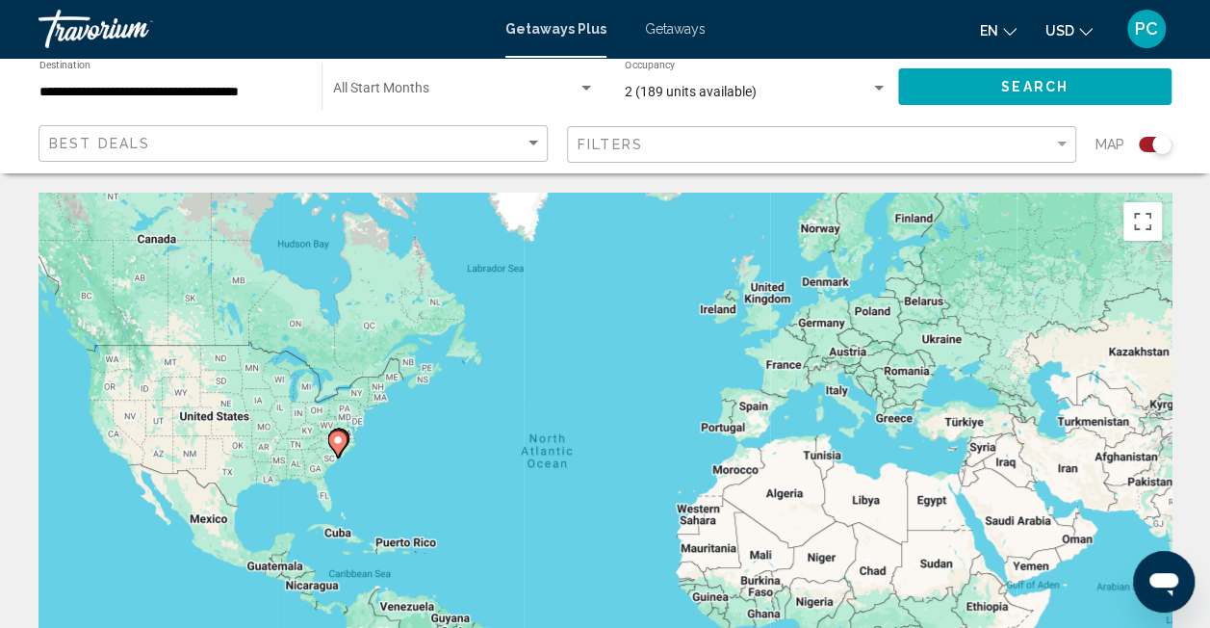
click at [595, 86] on div "Start Month All Start Months" at bounding box center [463, 87] width 282 height 53
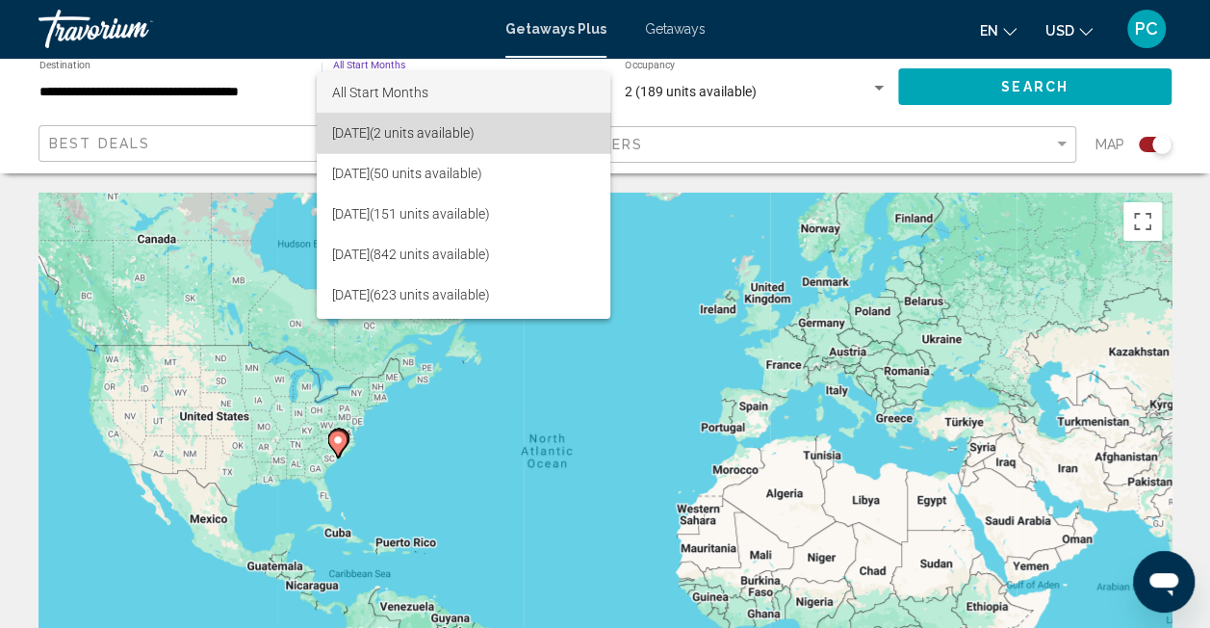
click at [518, 129] on span "August 2025 (2 units available)" at bounding box center [463, 133] width 263 height 40
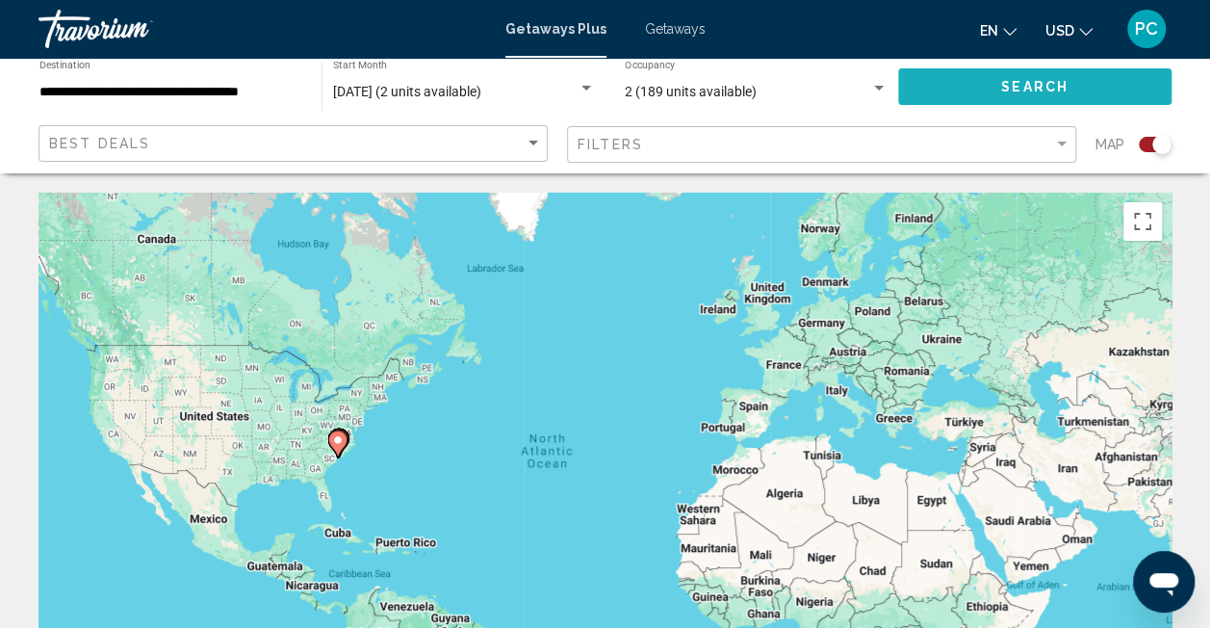
click at [1086, 85] on button "Search" at bounding box center [1034, 86] width 273 height 36
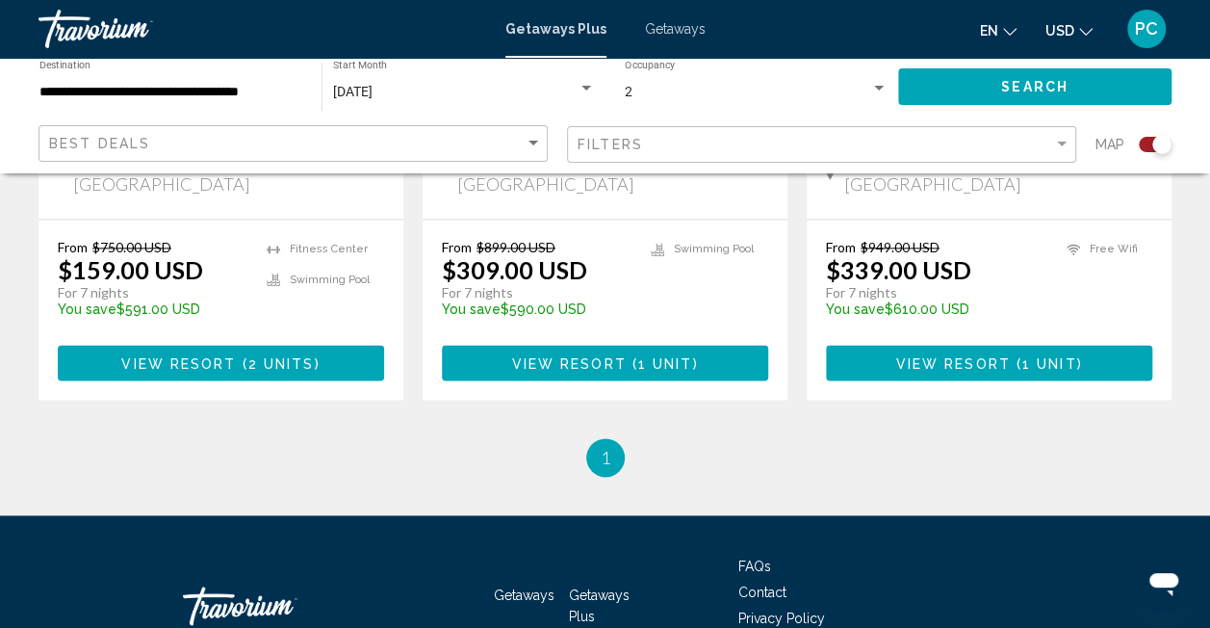
scroll to position [1225, 0]
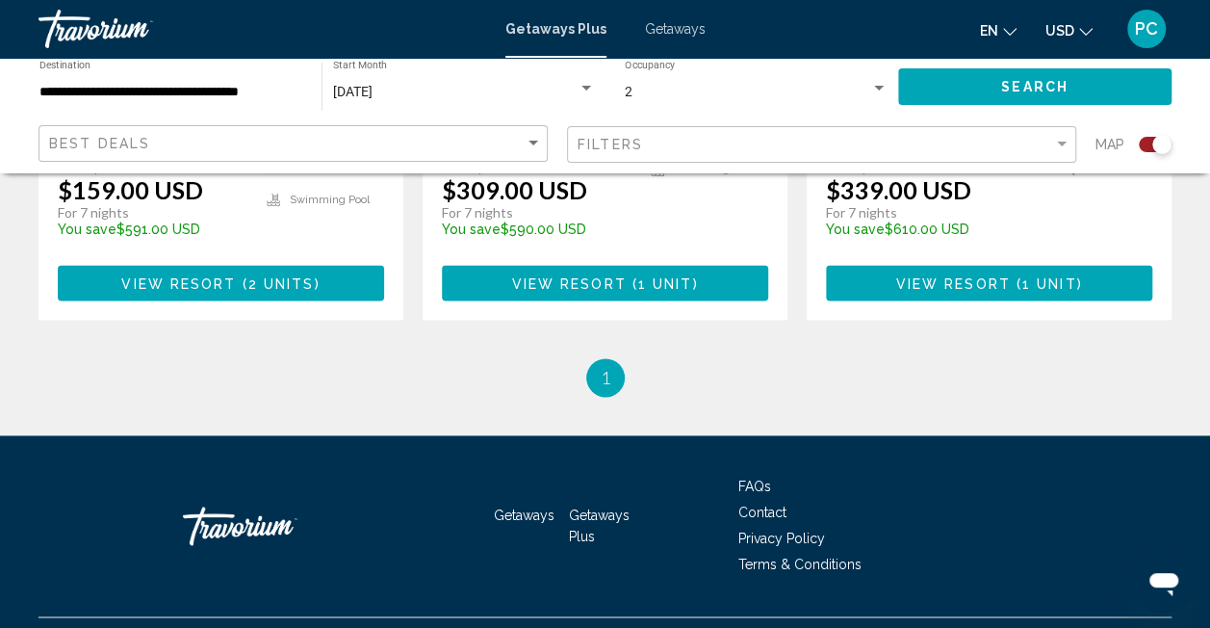
click at [777, 504] on span "Contact" at bounding box center [762, 511] width 48 height 15
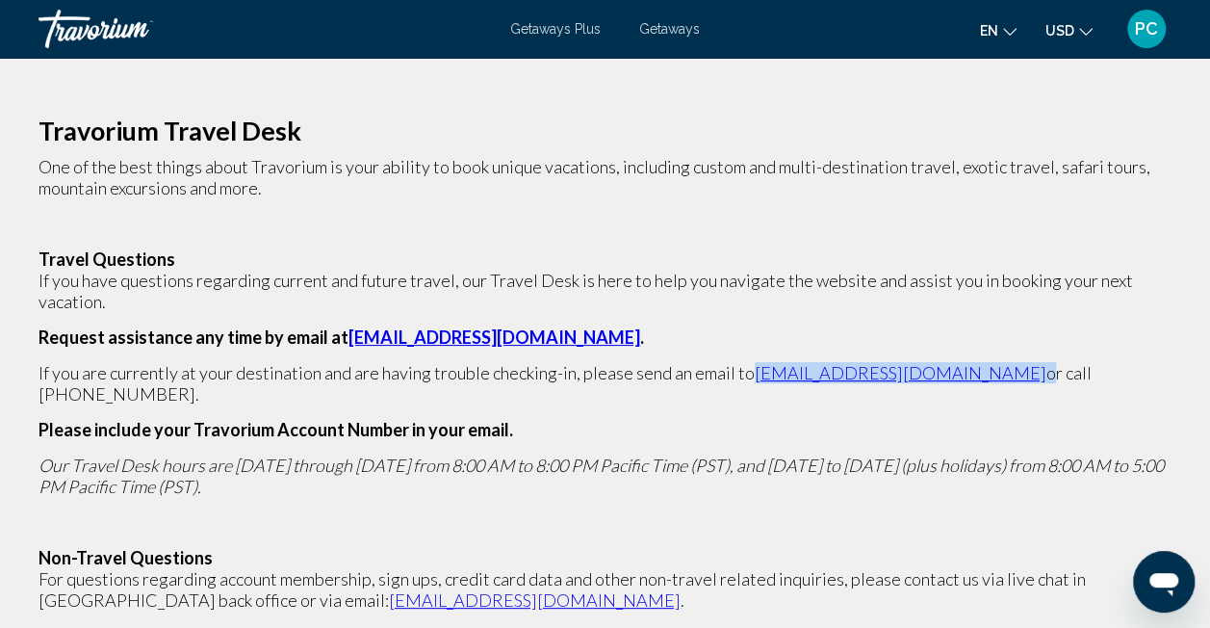
drag, startPoint x: 752, startPoint y: 370, endPoint x: 933, endPoint y: 375, distance: 181.1
click at [933, 375] on p "If you are currently at your destination and are having trouble checking-in, pl…" at bounding box center [605, 383] width 1133 height 42
copy p "[EMAIL_ADDRESS][DOMAIN_NAME]"
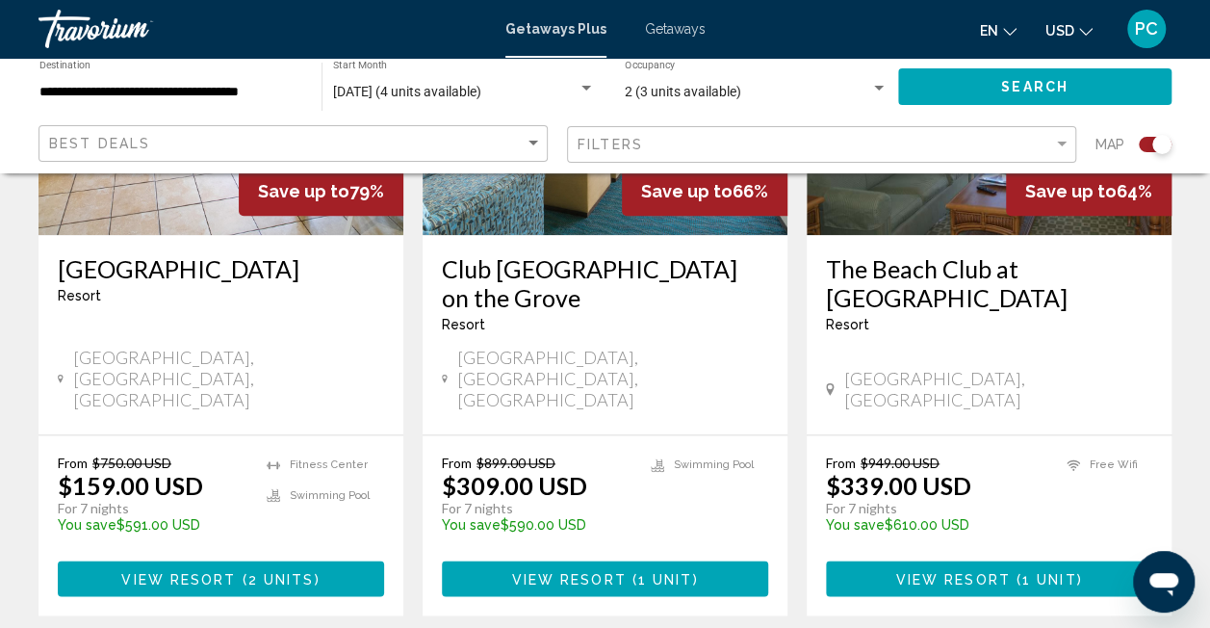
scroll to position [924, 0]
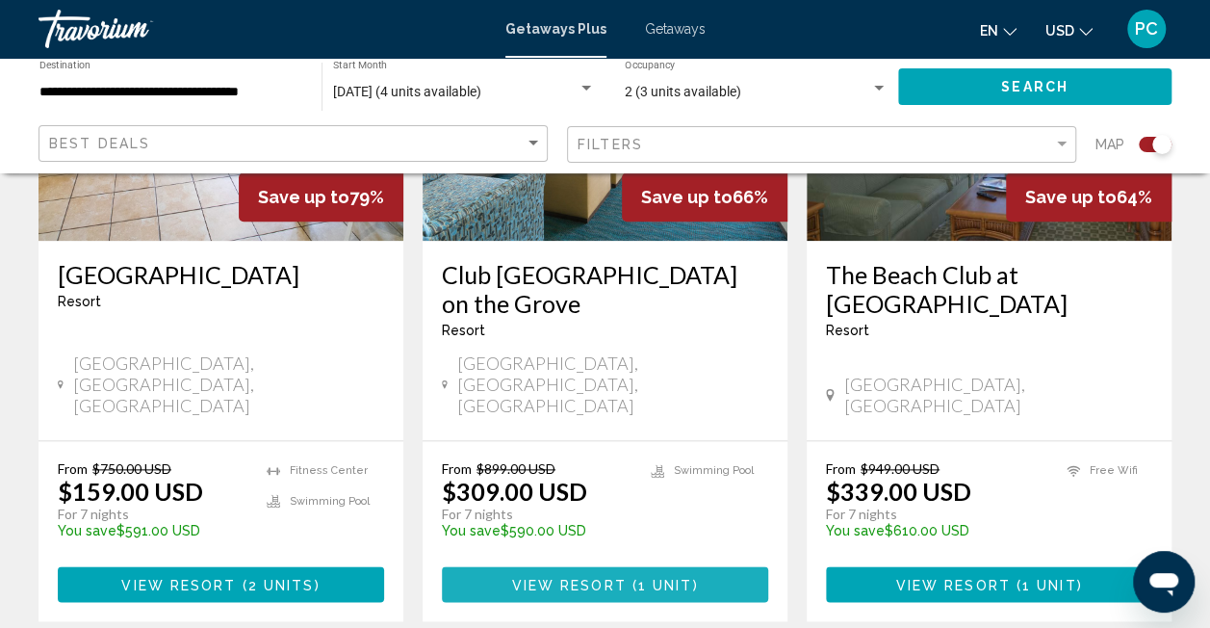
click at [664, 577] on span "1 unit" at bounding box center [665, 584] width 55 height 15
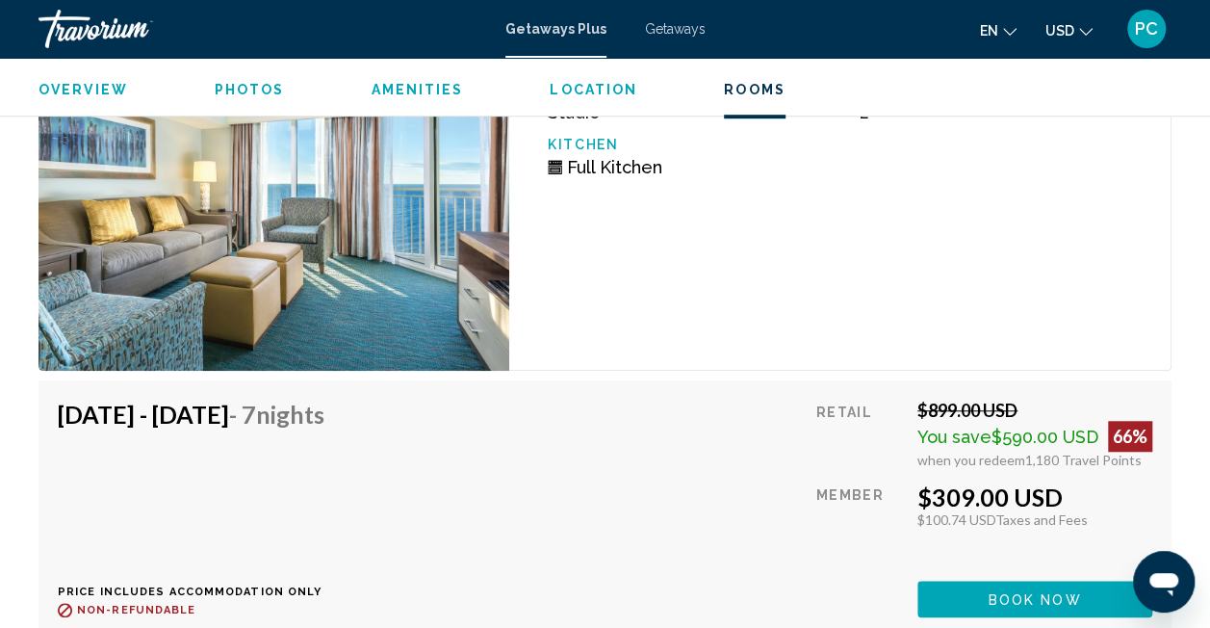
scroll to position [4201, 0]
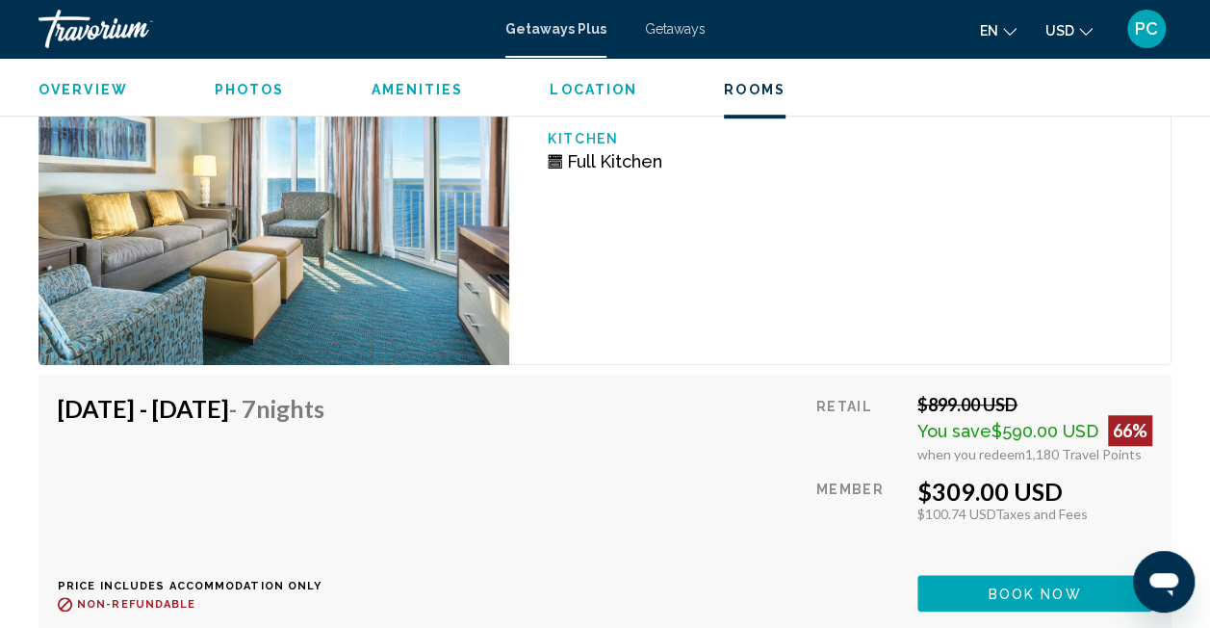
click at [339, 422] on div "Aug 16, 2025 - Aug 23, 2025 - 7 Nights Price includes accommodation only Refund…" at bounding box center [198, 502] width 281 height 217
click at [324, 408] on h4 "Aug 16, 2025 - Aug 23, 2025 - 7 Nights" at bounding box center [191, 408] width 267 height 29
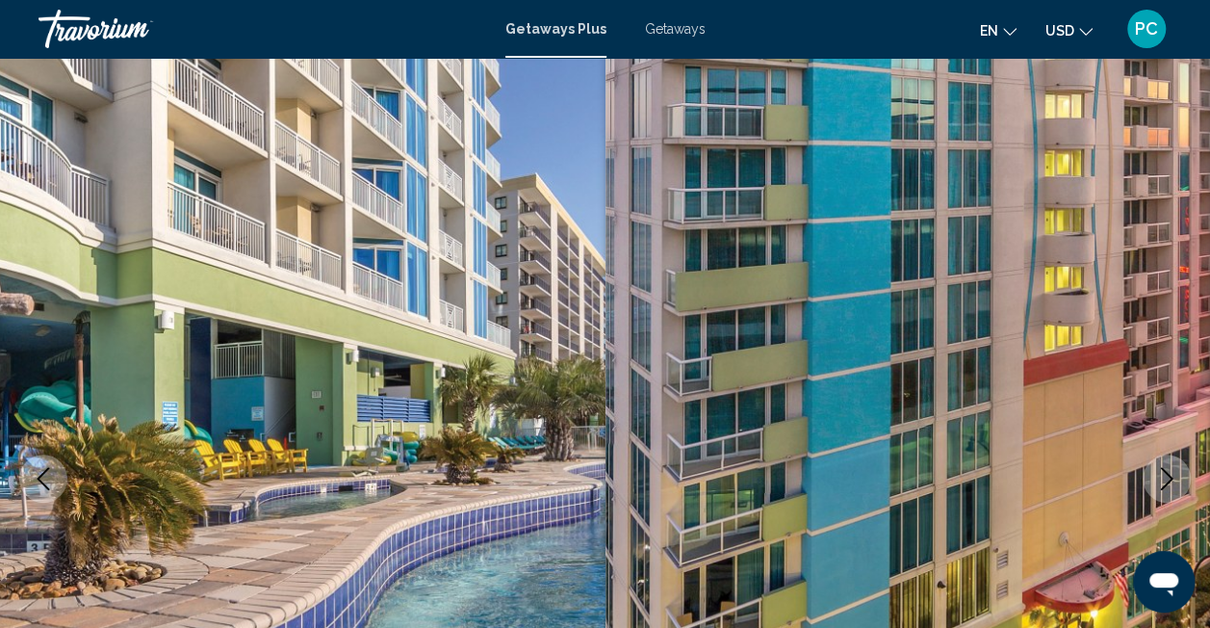
scroll to position [0, 0]
